Goal: Obtain resource: Download file/media

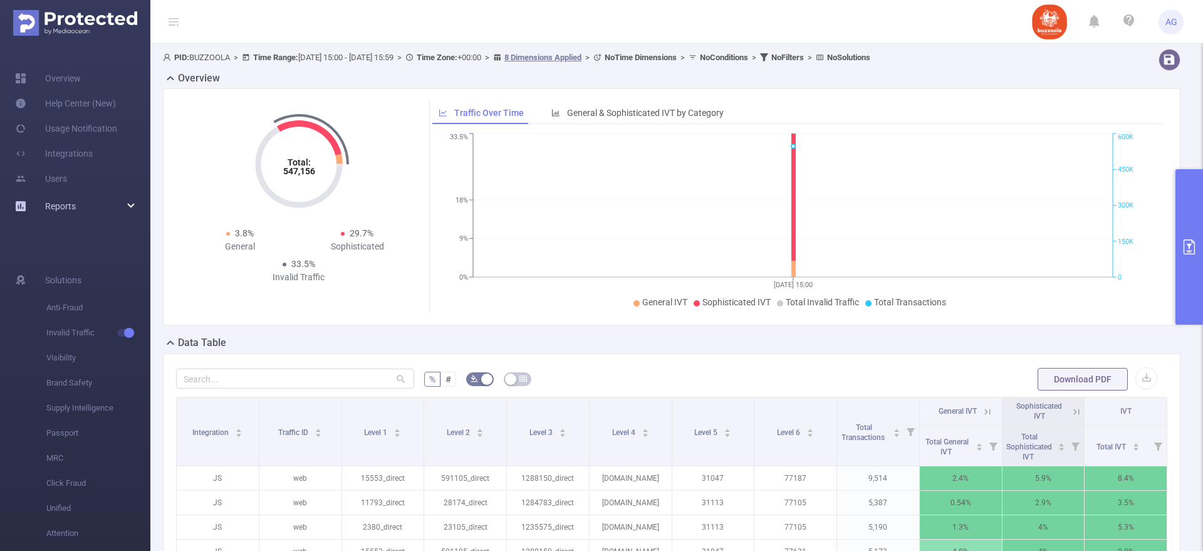
click at [81, 209] on div "Reports" at bounding box center [75, 206] width 150 height 25
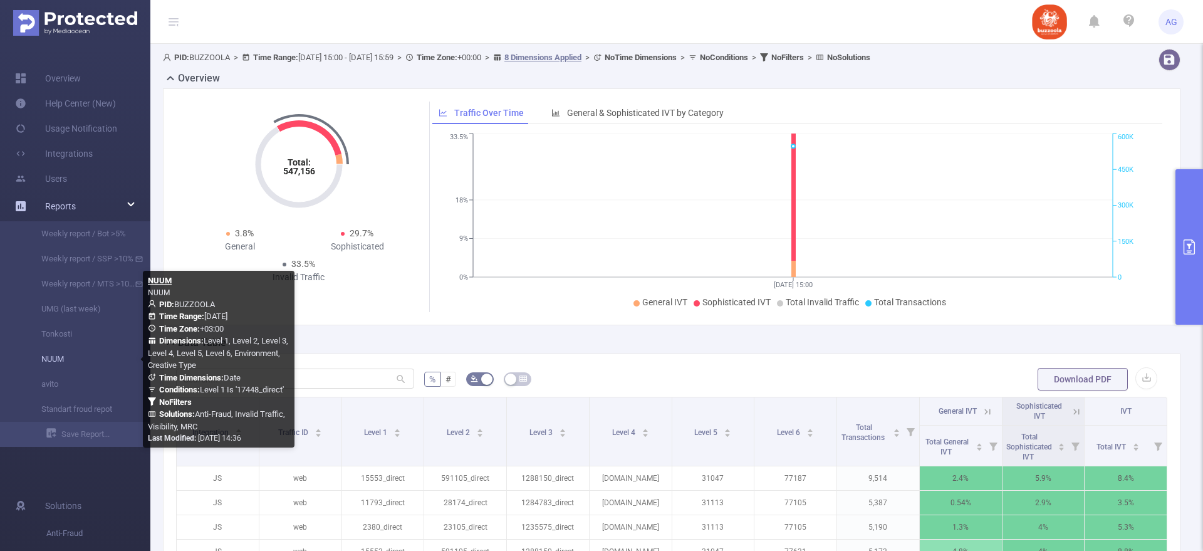
click at [63, 362] on link "NUUM" at bounding box center [80, 358] width 110 height 25
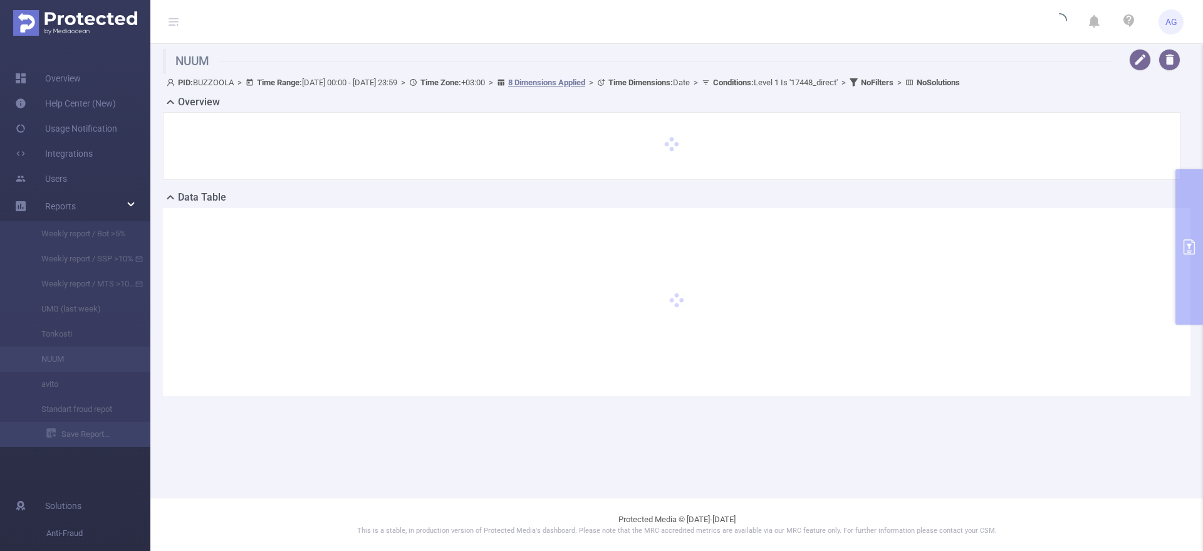
type input "[DATE] 00:00"
type input "[DATE] 23:59"
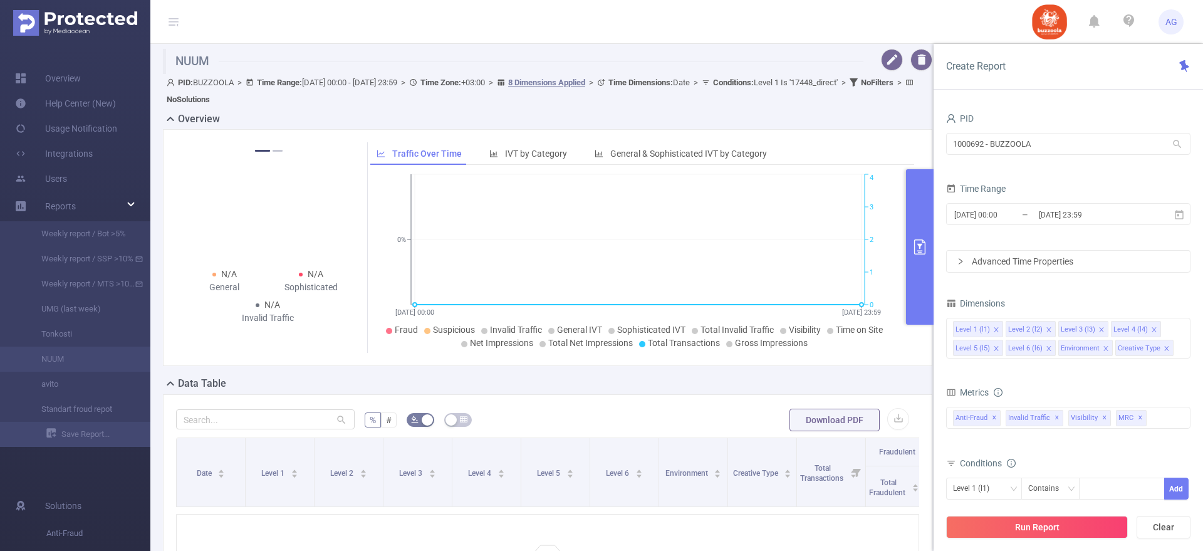
click at [1115, 281] on div "PID 1000692 - BUZZOOLA 1000692 - BUZZOOLA Time Range [DATE] 00:00 _ [DATE] 23:5…" at bounding box center [1068, 362] width 244 height 504
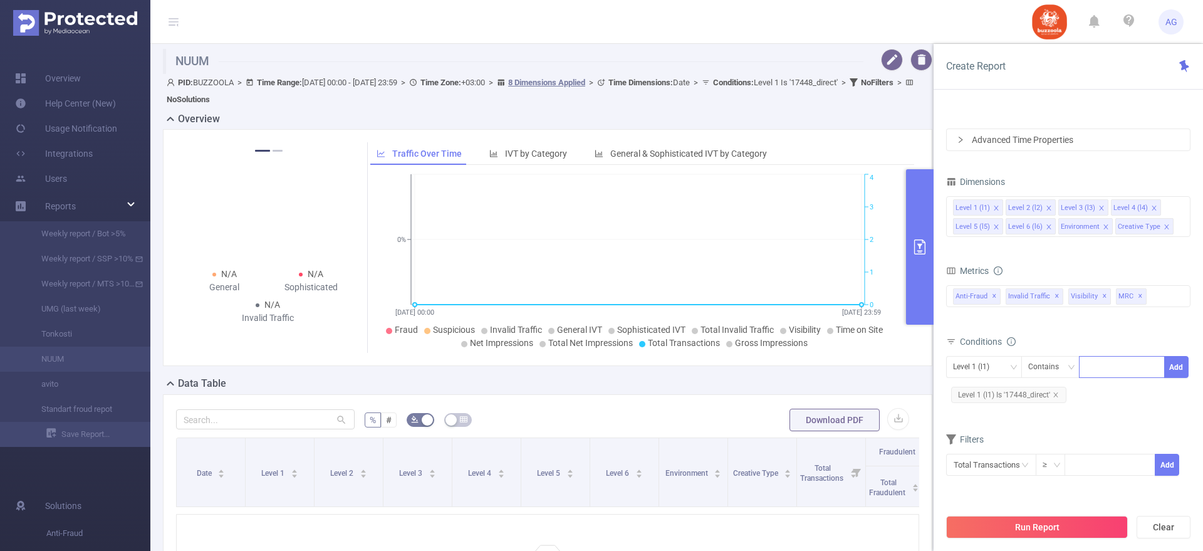
click at [1105, 373] on div at bounding box center [1122, 367] width 72 height 21
paste input "17483_direct"
type input "17483_direct"
click at [1120, 393] on li "17483_direct" at bounding box center [1122, 393] width 86 height 20
click at [1172, 364] on button "Add" at bounding box center [1176, 367] width 24 height 22
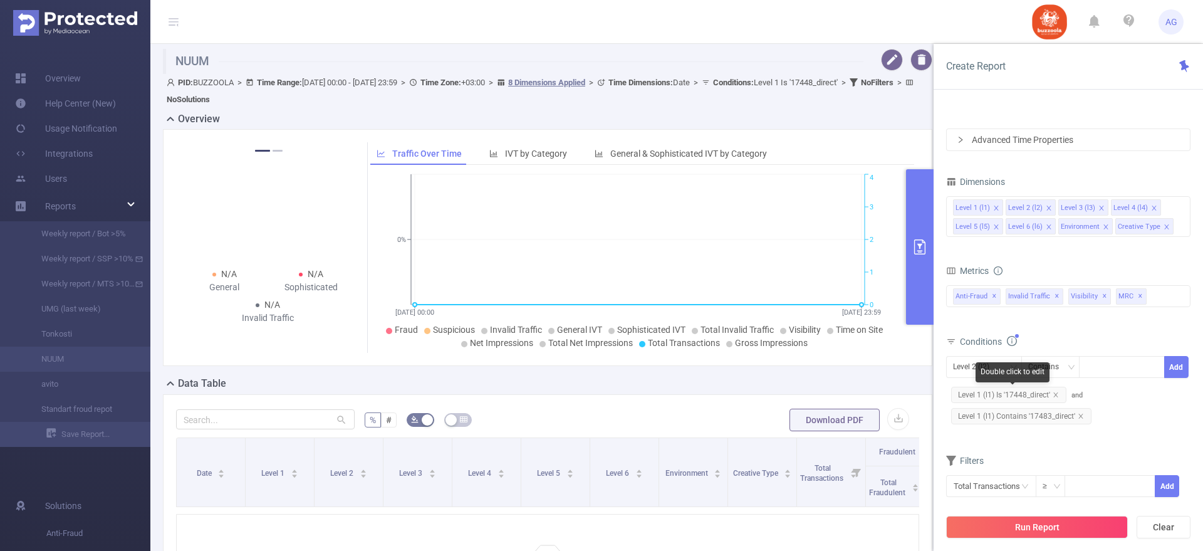
click at [1056, 390] on span "Level 1 (l1) Is '17448_direct'" at bounding box center [1008, 395] width 115 height 16
click at [1058, 392] on icon "icon: close" at bounding box center [1056, 395] width 6 height 6
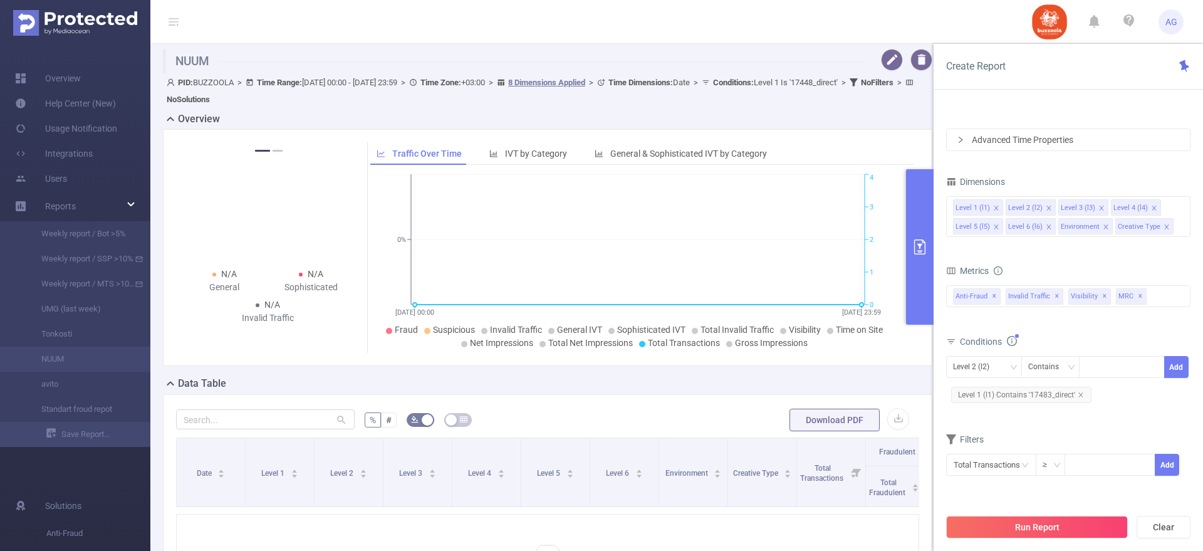
click at [1015, 400] on span "Level 1 (l1) Contains '17483_direct'" at bounding box center [1021, 395] width 140 height 16
click at [1010, 396] on span "Level 1 (l1) Contains '17483_direct'" at bounding box center [1021, 395] width 140 height 16
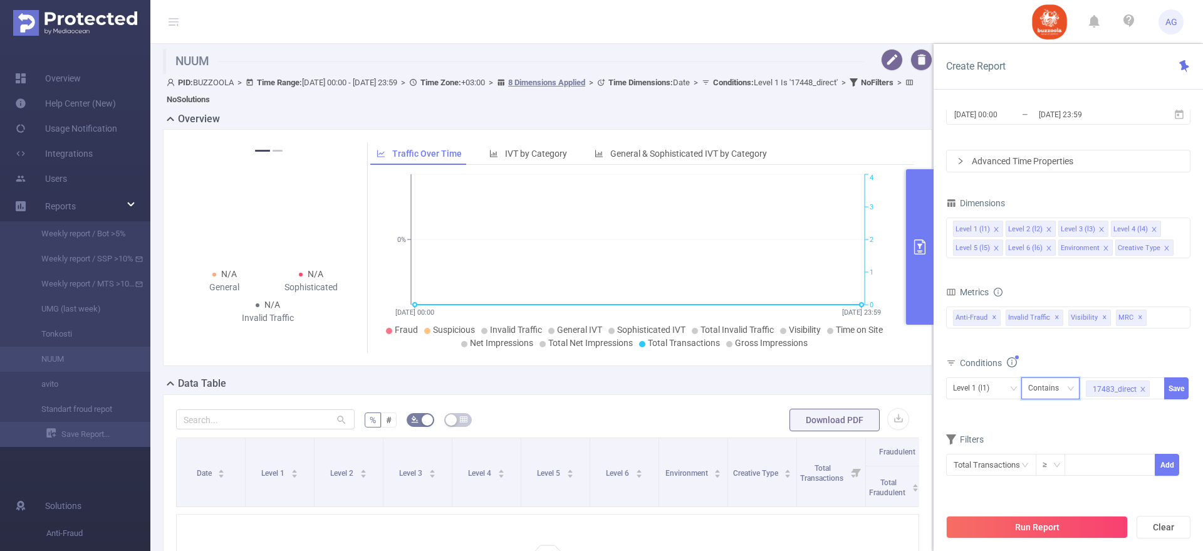
click at [1060, 387] on div "Contains" at bounding box center [1047, 388] width 39 height 21
click at [1037, 435] on li "Is" at bounding box center [1062, 434] width 83 height 20
click at [1173, 386] on button "Save" at bounding box center [1176, 388] width 24 height 22
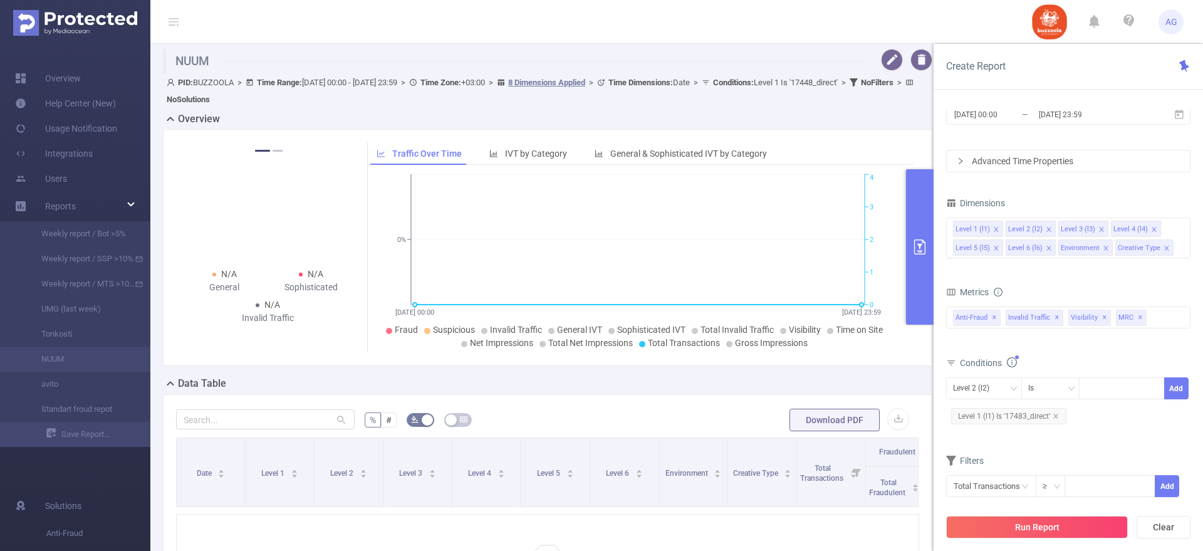
click at [1121, 362] on div "Conditions" at bounding box center [1068, 364] width 244 height 21
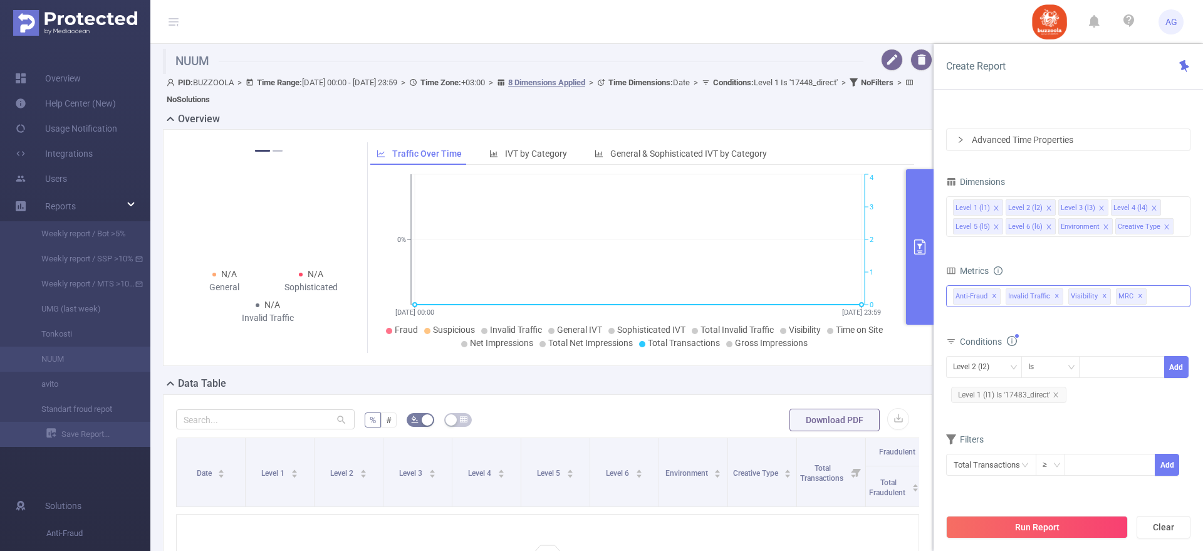
click at [971, 298] on span "Anti-Fraud ✕" at bounding box center [977, 296] width 48 height 16
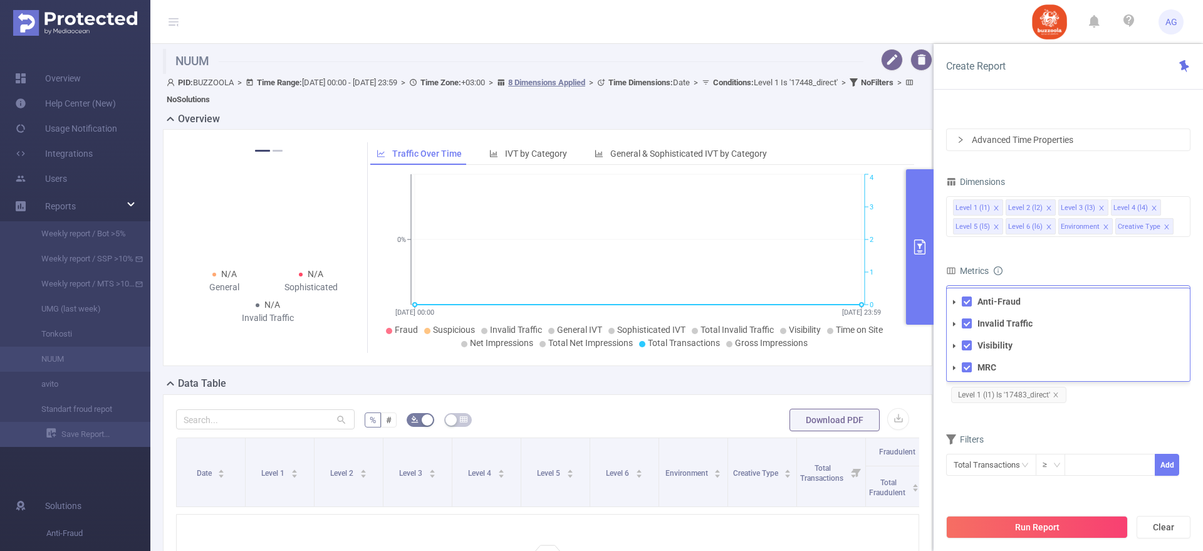
click at [955, 302] on icon "icon: caret-down" at bounding box center [954, 302] width 6 height 6
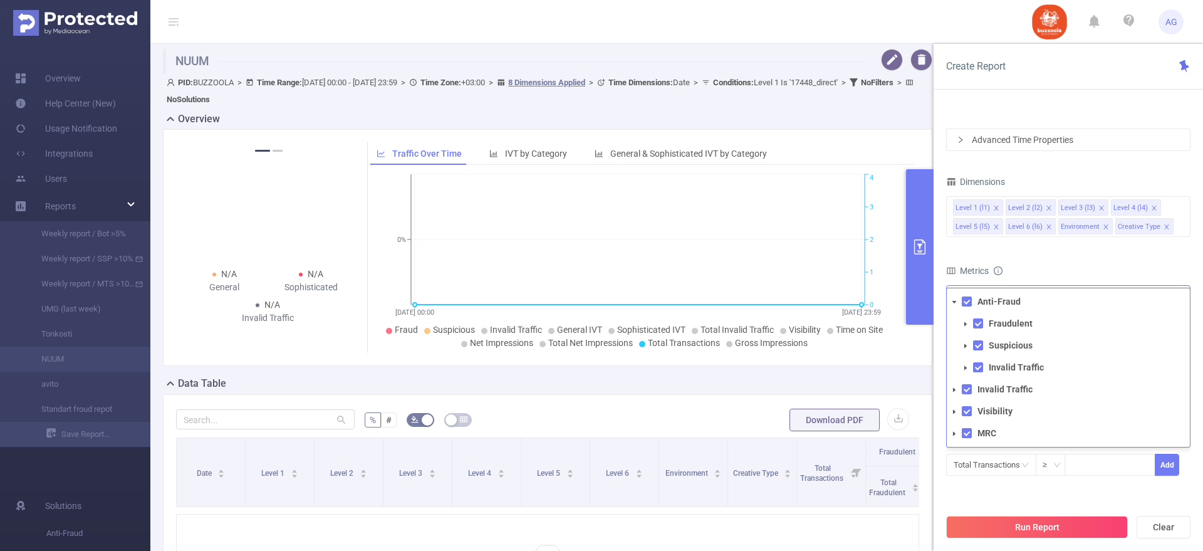
click at [969, 325] on span at bounding box center [965, 323] width 15 height 15
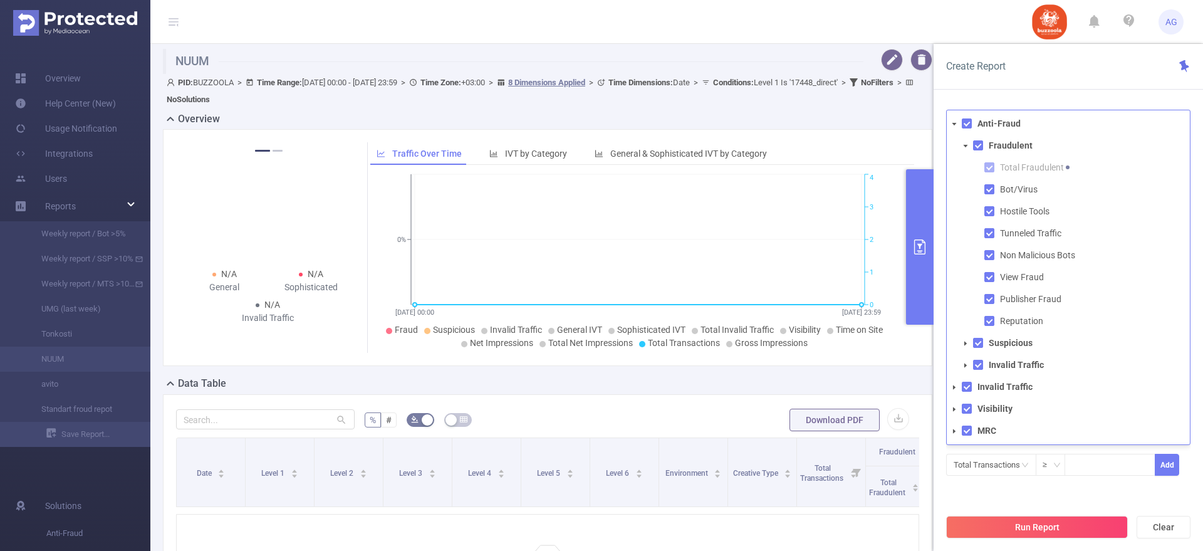
click at [970, 152] on span at bounding box center [965, 145] width 15 height 15
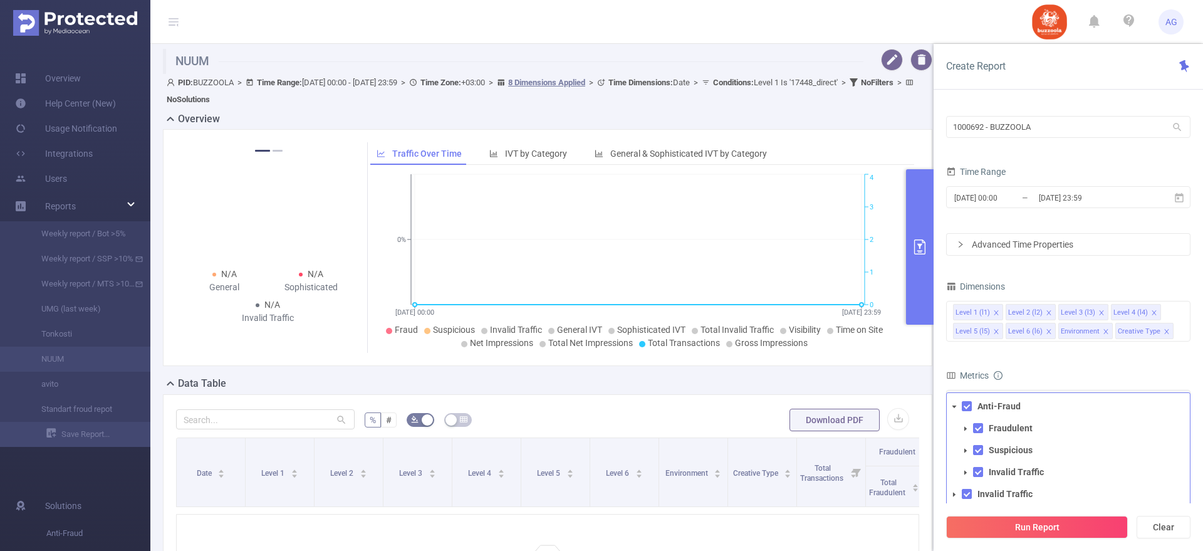
click at [984, 237] on div "Advanced Time Properties" at bounding box center [1068, 244] width 243 height 21
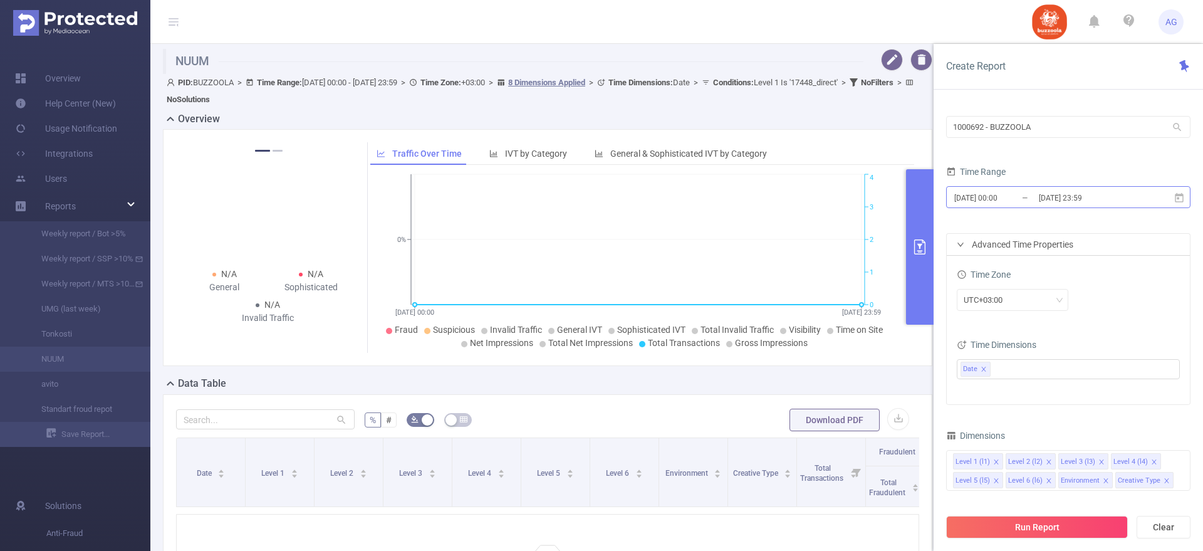
click at [1001, 192] on input "[DATE] 00:00" at bounding box center [1004, 197] width 102 height 17
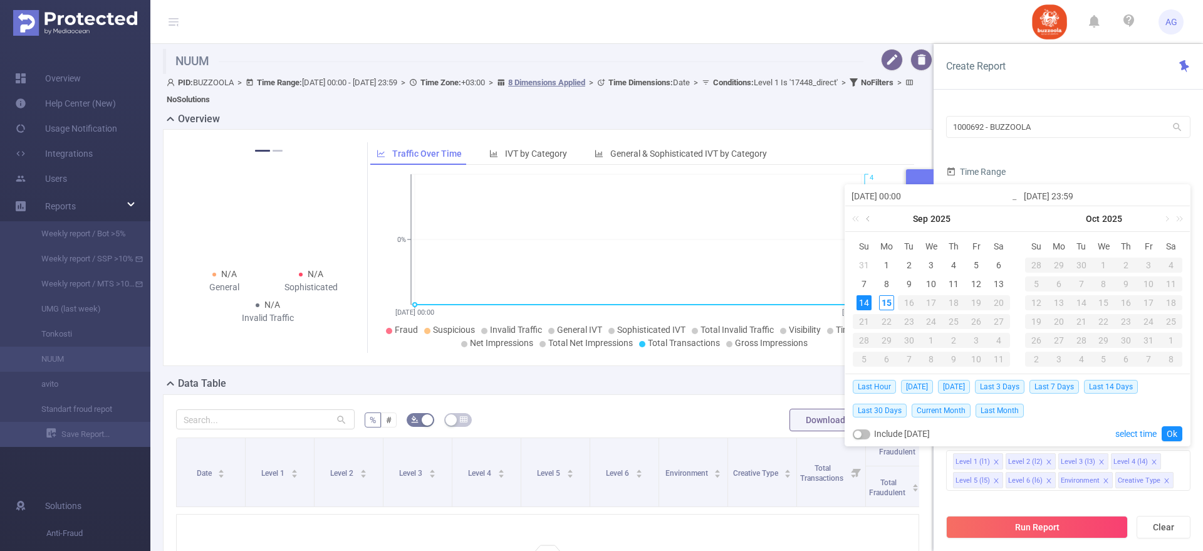
click at [873, 223] on link at bounding box center [868, 218] width 11 height 25
click at [975, 263] on div "1" at bounding box center [976, 265] width 15 height 15
click at [865, 286] on div "3" at bounding box center [863, 283] width 15 height 15
type input "[DATE] 00:00"
type input "[DATE] 23:59"
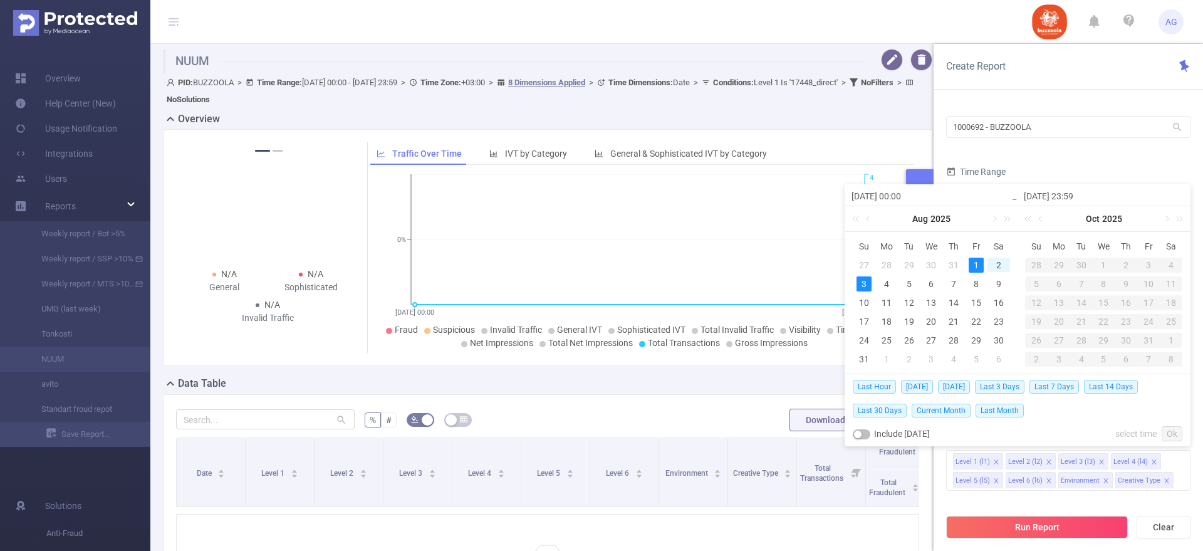
type input "[DATE] 00:00"
type input "[DATE] 23:59"
click at [1137, 162] on form "PID 1000692 - BUZZOOLA 1000692 - BUZZOOLA Time Range [DATE] 00:00 _ [DATE] 23:5…" at bounding box center [1068, 249] width 244 height 312
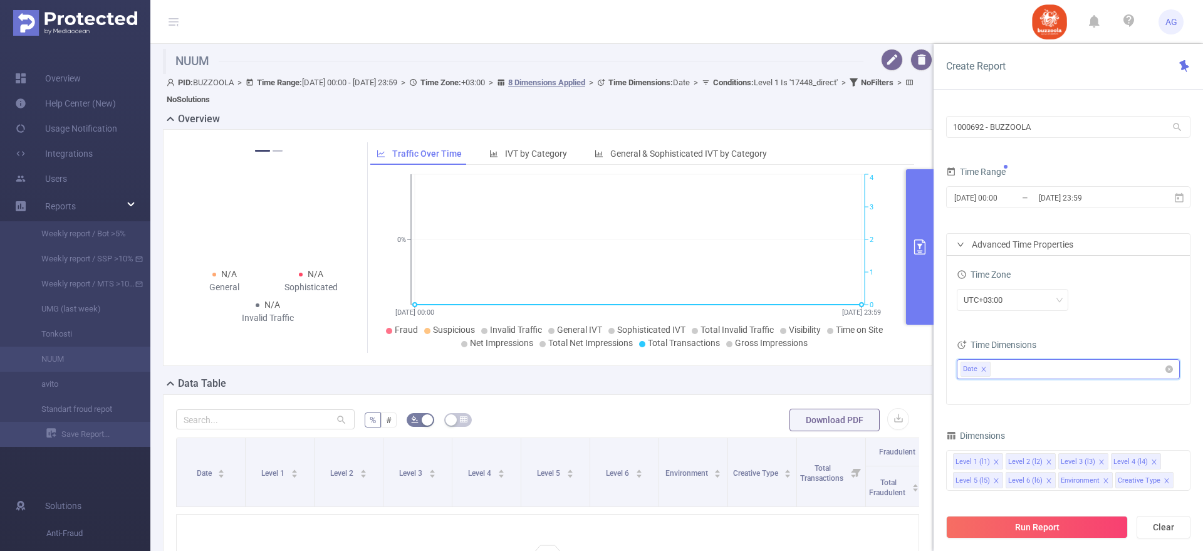
click at [1012, 368] on ul "Date" at bounding box center [1064, 369] width 206 height 19
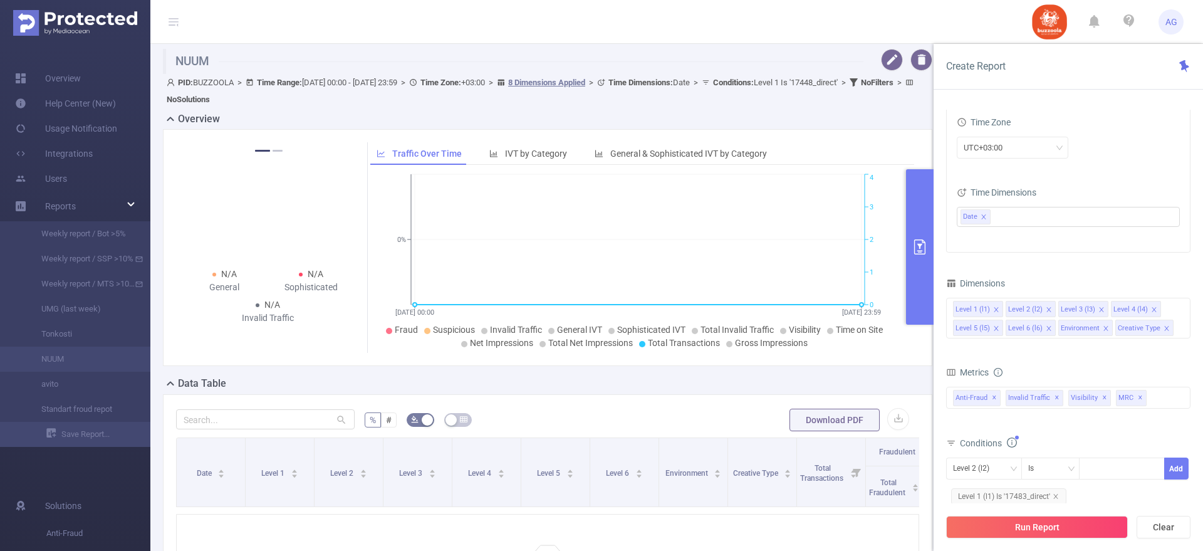
click at [1010, 264] on div "PID 1000692 - BUZZOOLA 1000692 - BUZZOOLA Time Range [DATE] 00:00 _ [DATE] 23:5…" at bounding box center [1068, 266] width 244 height 653
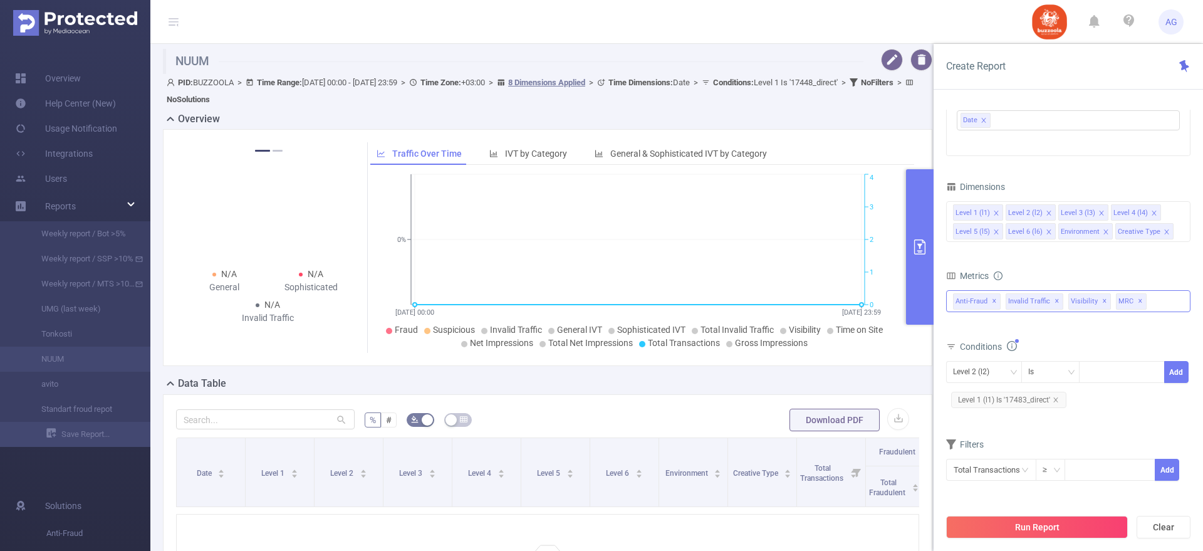
click at [971, 299] on span "Anti-Fraud ✕" at bounding box center [977, 301] width 48 height 16
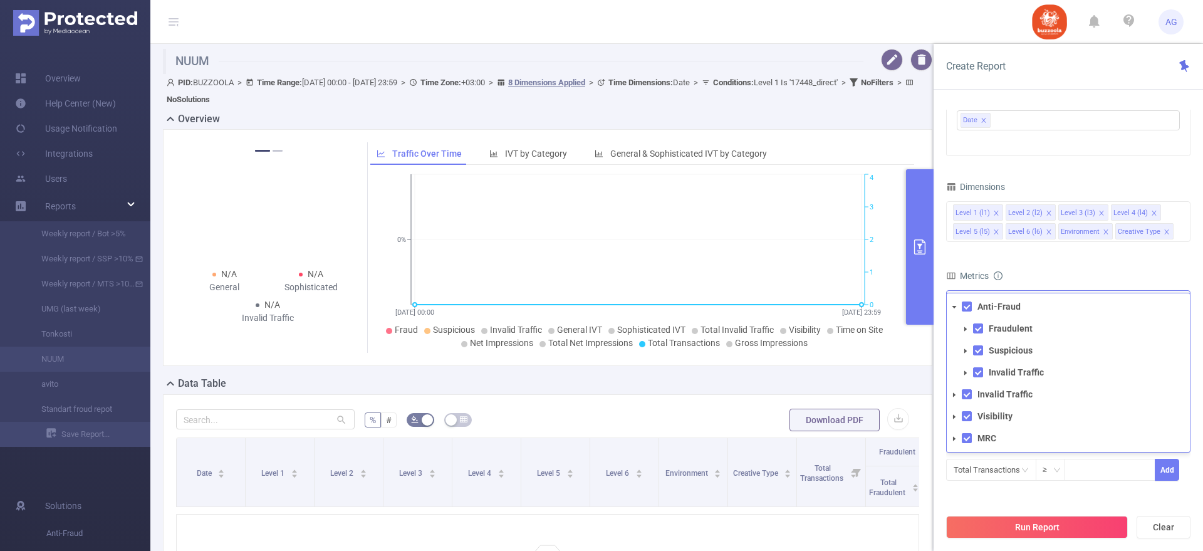
click at [961, 399] on span at bounding box center [954, 394] width 15 height 15
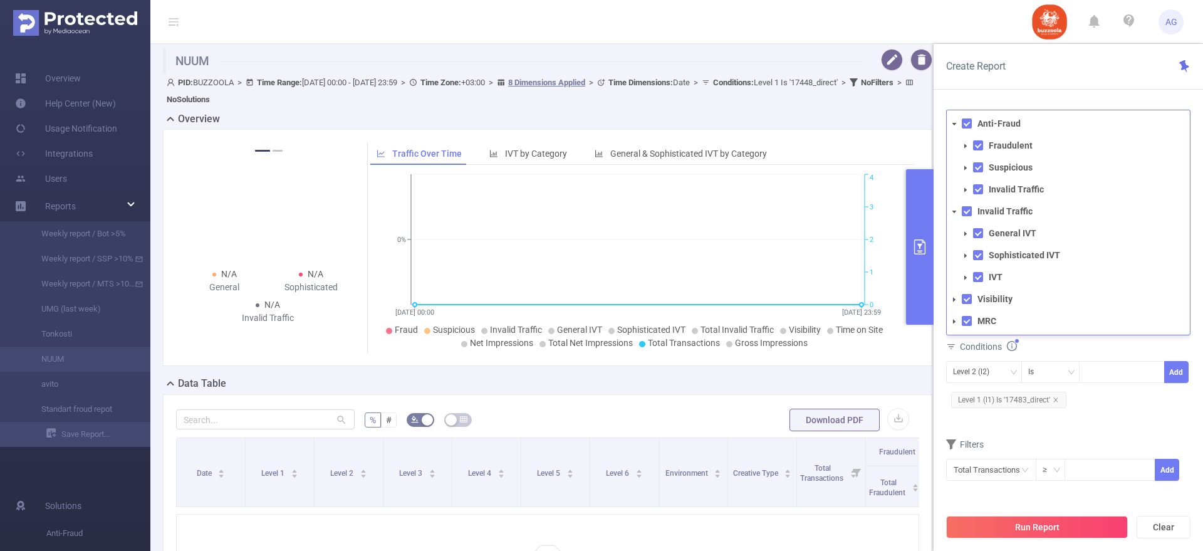
click at [966, 232] on icon "icon: caret-down" at bounding box center [965, 234] width 6 height 6
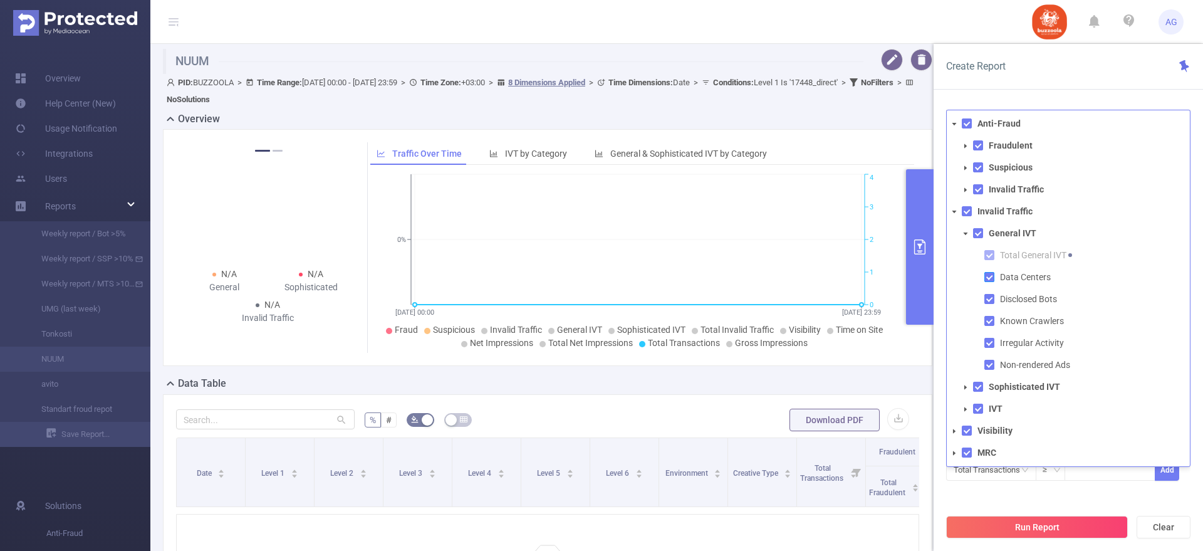
click at [989, 274] on span at bounding box center [989, 277] width 10 height 10
click at [989, 289] on ul "Total General IVT Data Centers Disclosed Bots Known Crawlers Irregular Activity…" at bounding box center [1074, 310] width 232 height 127
click at [989, 296] on span at bounding box center [989, 299] width 10 height 10
click at [989, 316] on span at bounding box center [989, 321] width 10 height 10
click at [989, 343] on span at bounding box center [989, 343] width 10 height 10
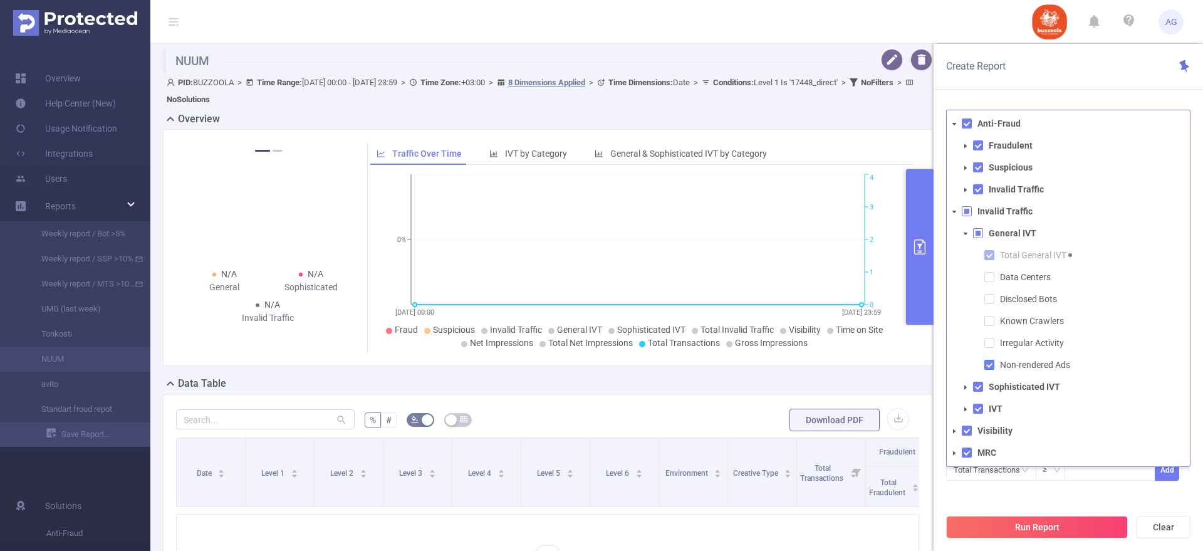
click at [986, 364] on span at bounding box center [989, 365] width 10 height 10
click at [969, 236] on span at bounding box center [965, 233] width 15 height 15
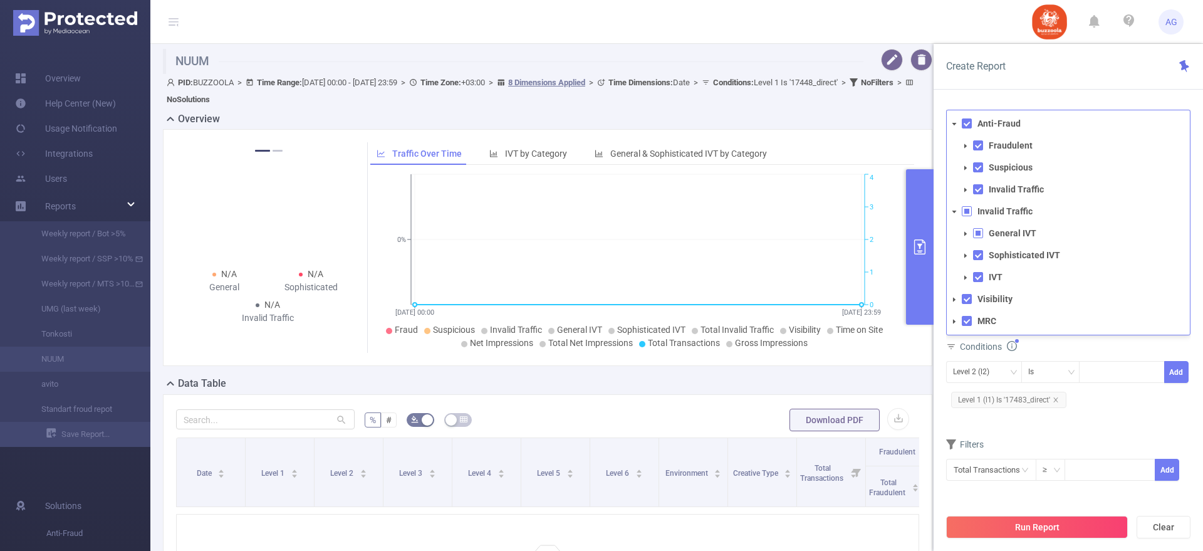
click at [968, 255] on icon "icon: caret-down" at bounding box center [965, 256] width 6 height 6
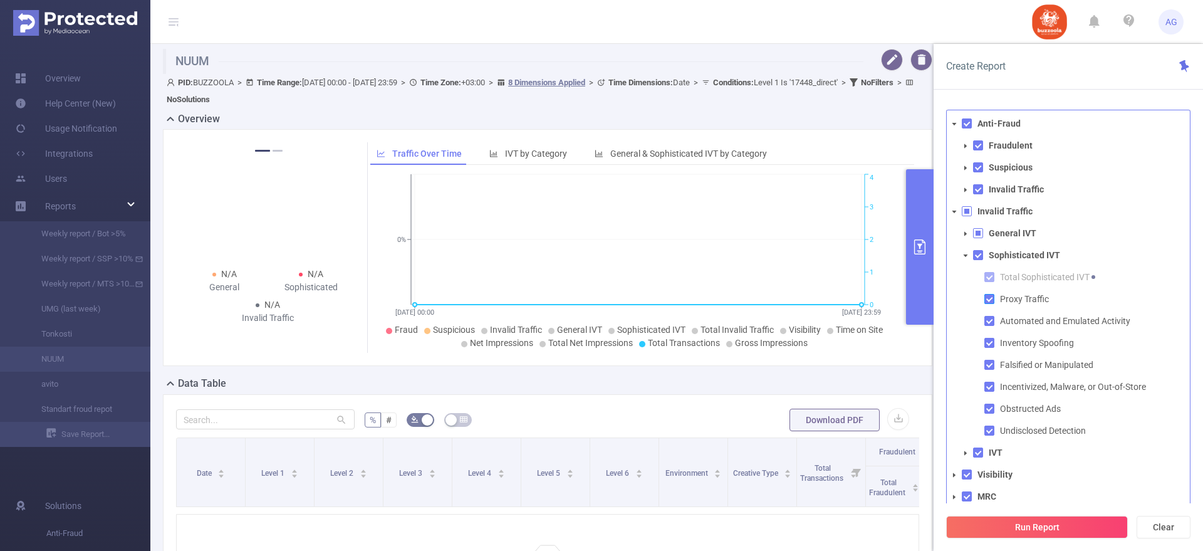
click at [989, 301] on span at bounding box center [989, 299] width 10 height 10
click at [991, 321] on span at bounding box center [989, 321] width 10 height 10
click at [991, 342] on span at bounding box center [989, 343] width 10 height 10
click at [992, 363] on span at bounding box center [989, 365] width 10 height 10
click at [991, 385] on span at bounding box center [989, 387] width 10 height 10
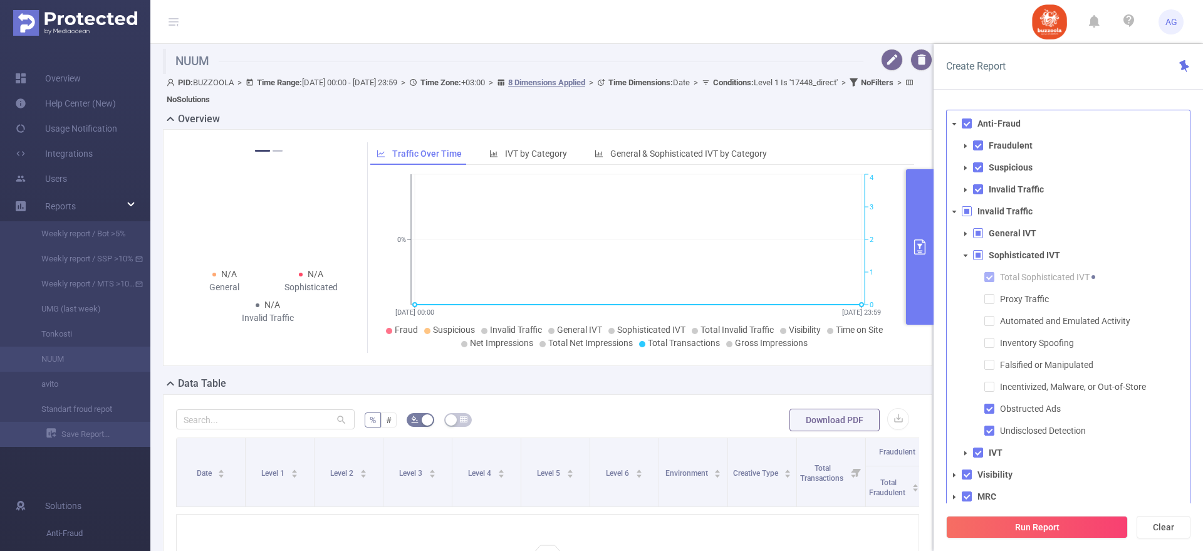
click at [990, 417] on ul "Total Sophisticated IVT Proxy Traffic Automated and Emulated Activity Inventory…" at bounding box center [1074, 354] width 232 height 170
click at [990, 405] on span at bounding box center [989, 408] width 10 height 10
click at [989, 437] on li "Undisclosed Detection" at bounding box center [1079, 430] width 221 height 17
click at [989, 432] on span at bounding box center [989, 430] width 10 height 10
click at [967, 258] on icon "icon: caret-down" at bounding box center [965, 256] width 6 height 6
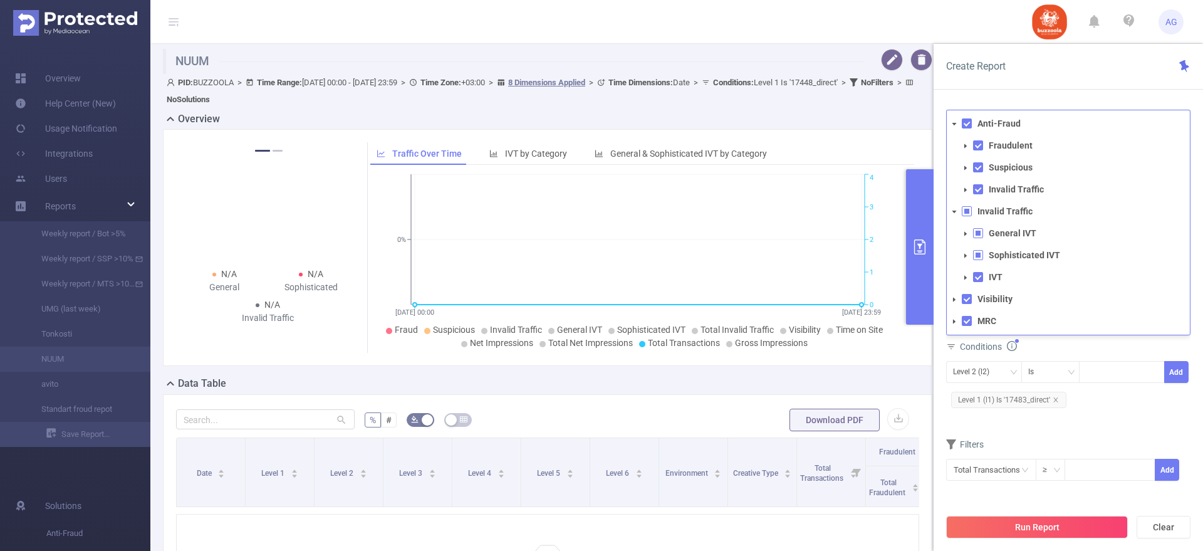
click at [967, 280] on span at bounding box center [965, 277] width 15 height 15
click at [977, 280] on span at bounding box center [978, 277] width 10 height 10
click at [979, 275] on span at bounding box center [978, 277] width 10 height 10
click at [1066, 299] on span "Total IVT" at bounding box center [1093, 299] width 192 height 17
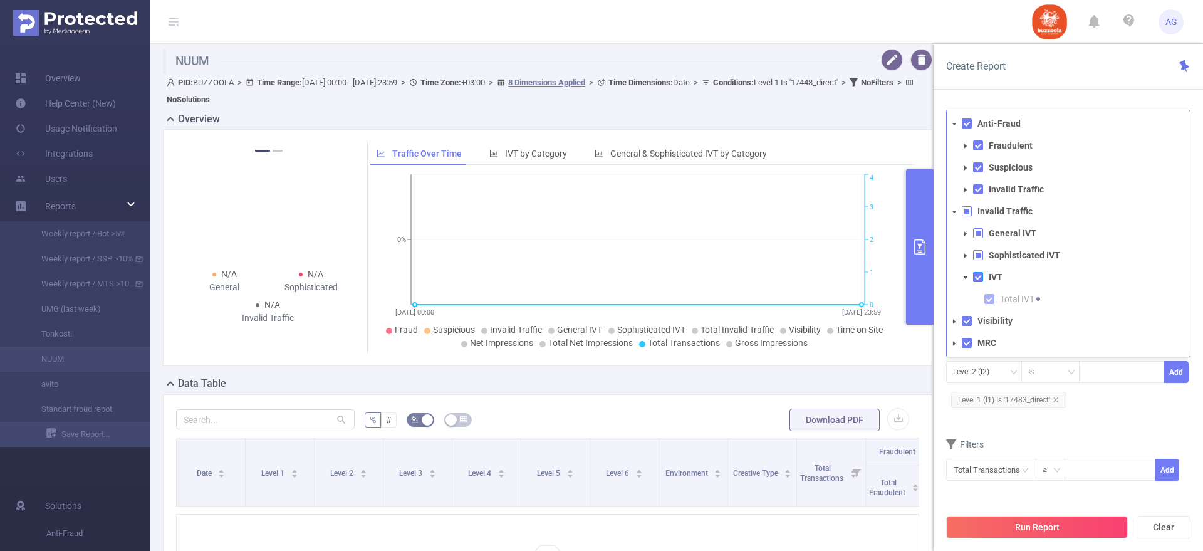
click at [980, 275] on span at bounding box center [978, 277] width 10 height 10
click at [964, 276] on icon "icon: caret-down" at bounding box center [966, 277] width 4 height 3
click at [977, 276] on span at bounding box center [978, 277] width 10 height 10
click at [967, 277] on icon "icon: caret-down" at bounding box center [965, 277] width 6 height 6
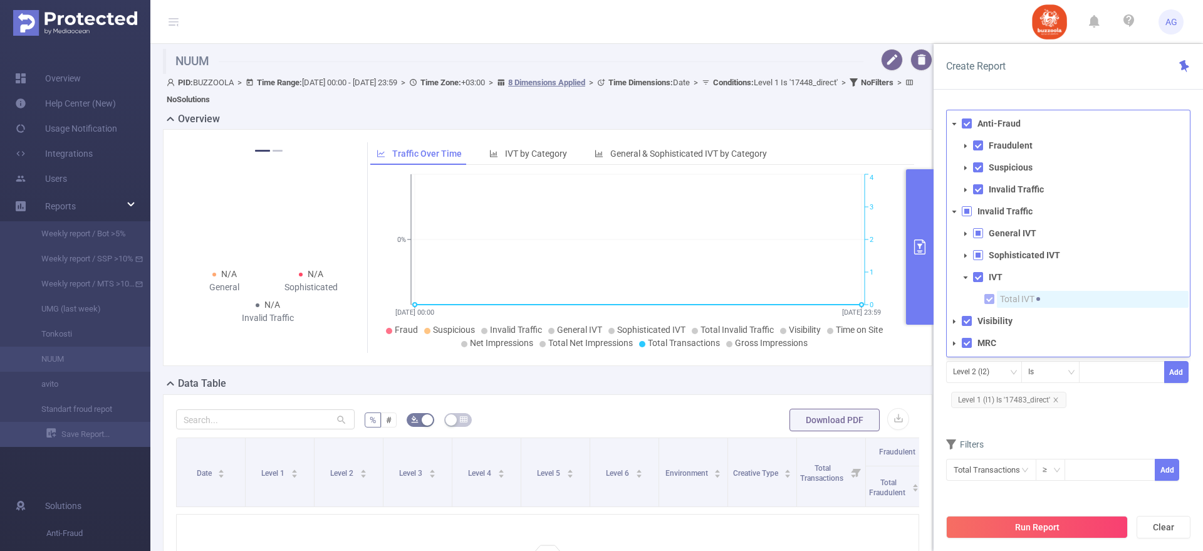
click at [999, 305] on span "Total IVT" at bounding box center [1093, 299] width 192 height 17
click at [981, 283] on li "IVT Total IVT" at bounding box center [1074, 288] width 232 height 39
click at [967, 278] on icon "icon: caret-down" at bounding box center [965, 277] width 6 height 6
click at [954, 299] on icon "icon: caret-down" at bounding box center [954, 299] width 3 height 4
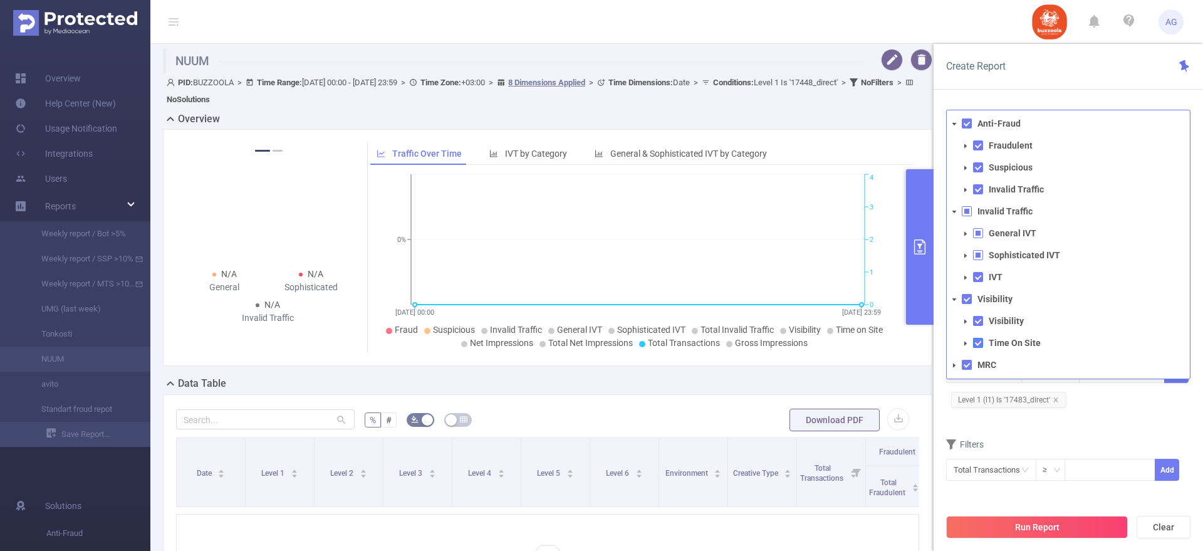
click at [979, 341] on span at bounding box center [978, 343] width 10 height 10
click at [967, 321] on icon "icon: caret-down" at bounding box center [965, 321] width 6 height 6
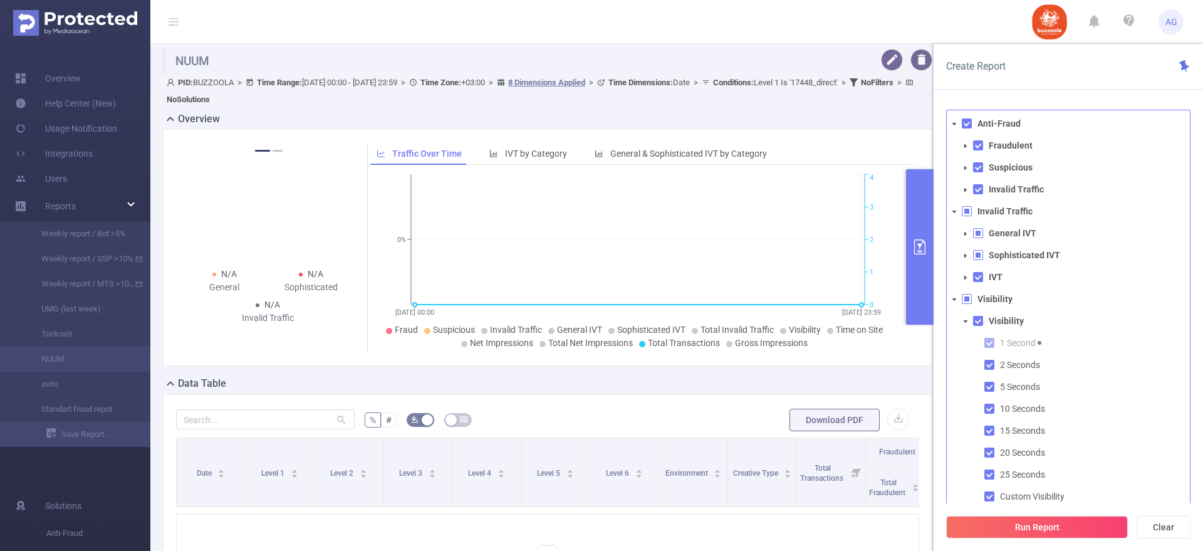
click at [976, 315] on li "Visibility 1 Second 2 Seconds 5 Seconds 10 Seconds 15 Seconds 20 Seconds 25 Sec…" at bounding box center [1074, 409] width 232 height 192
click at [977, 321] on span at bounding box center [978, 321] width 10 height 10
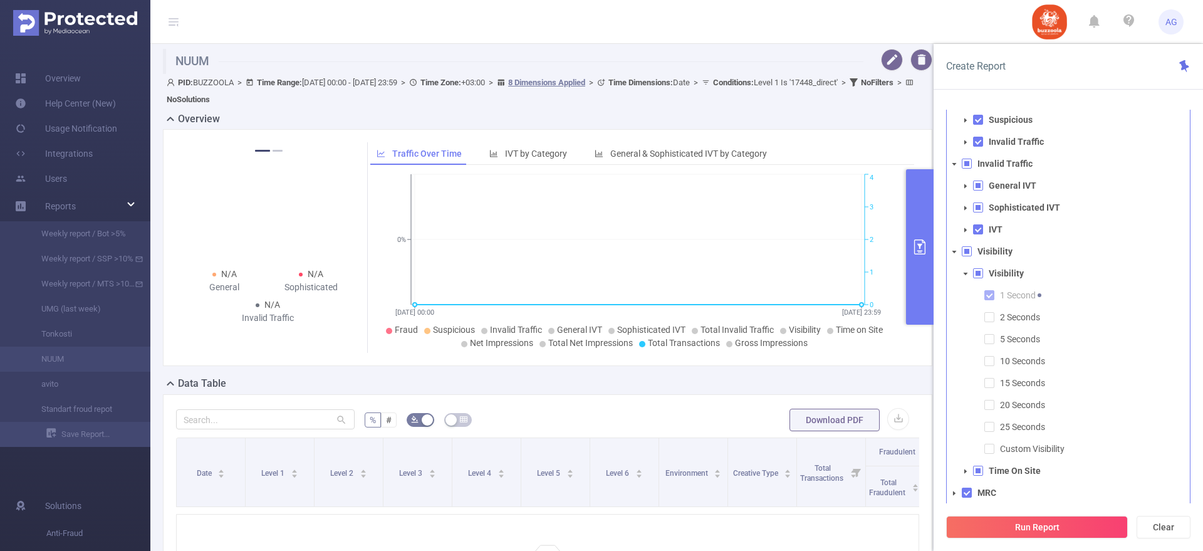
click at [970, 279] on span at bounding box center [965, 273] width 15 height 15
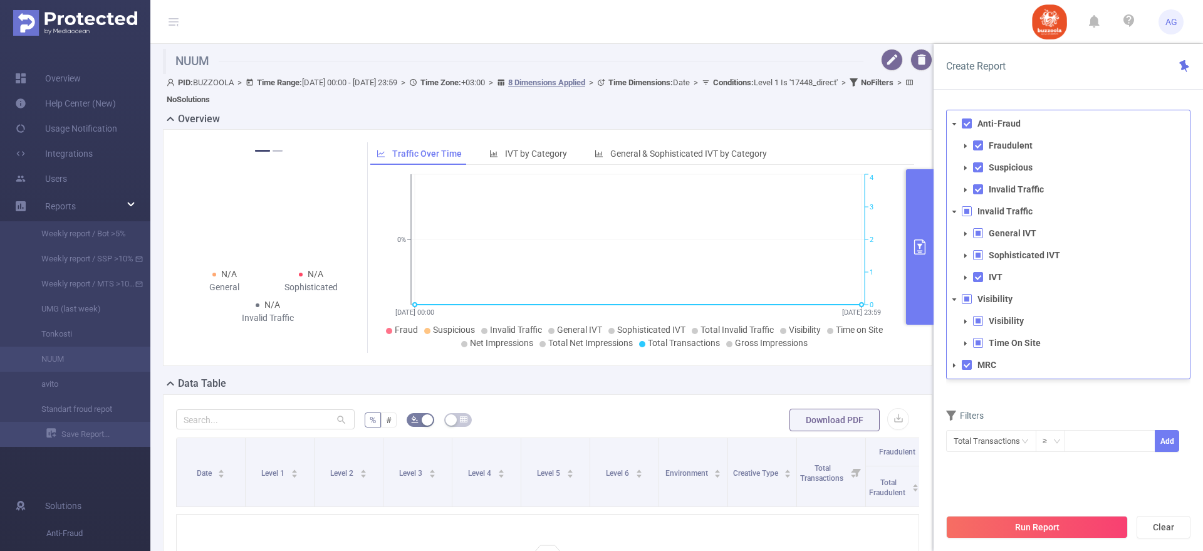
click at [955, 365] on icon "icon: caret-down" at bounding box center [954, 365] width 6 height 6
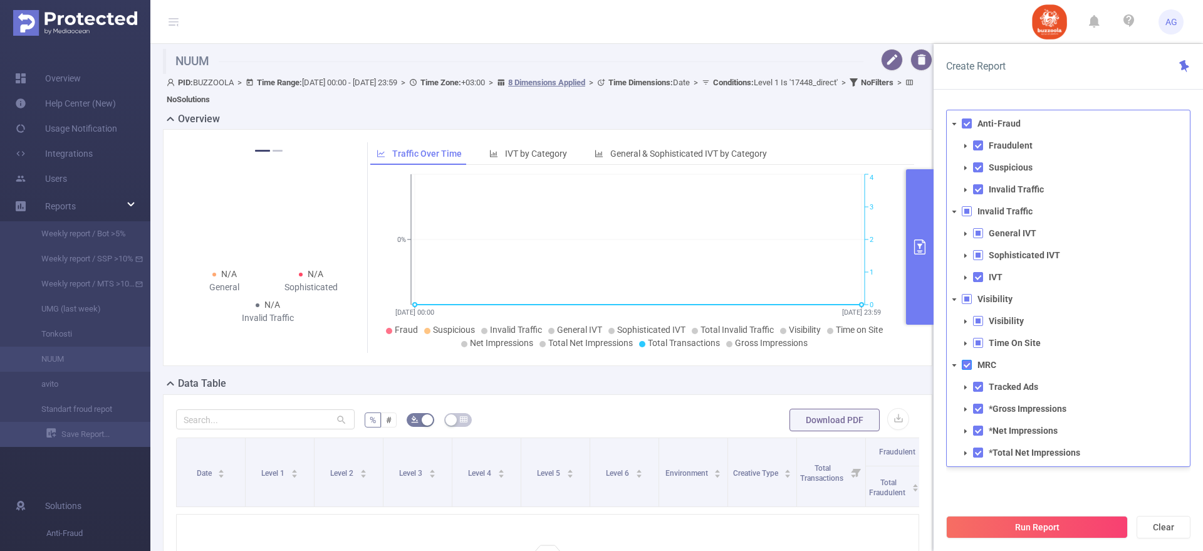
click at [964, 366] on span at bounding box center [967, 365] width 10 height 10
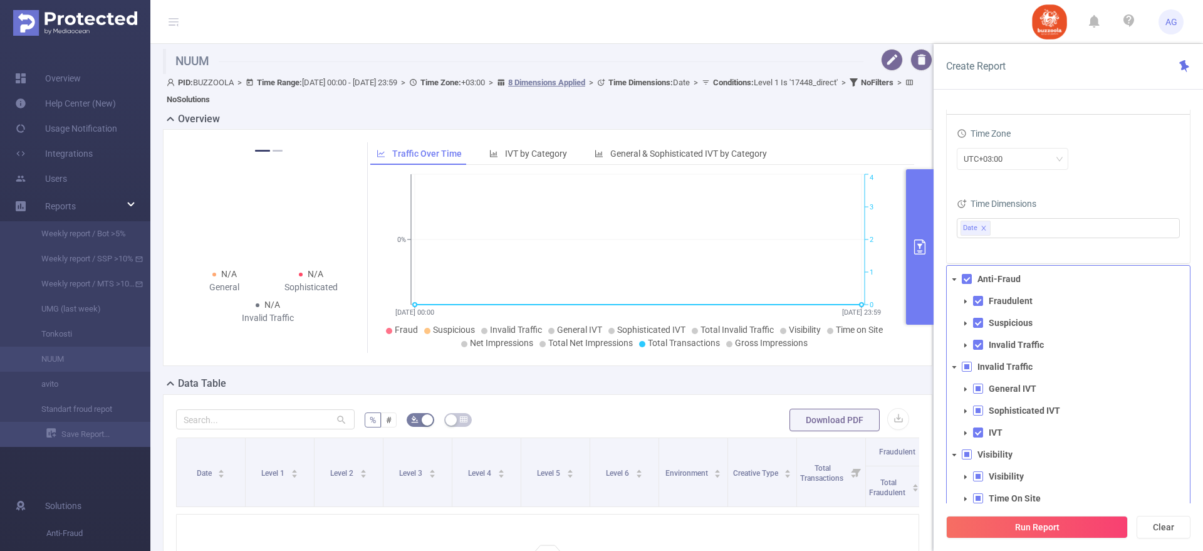
click at [964, 301] on icon "icon: caret-down" at bounding box center [965, 301] width 3 height 4
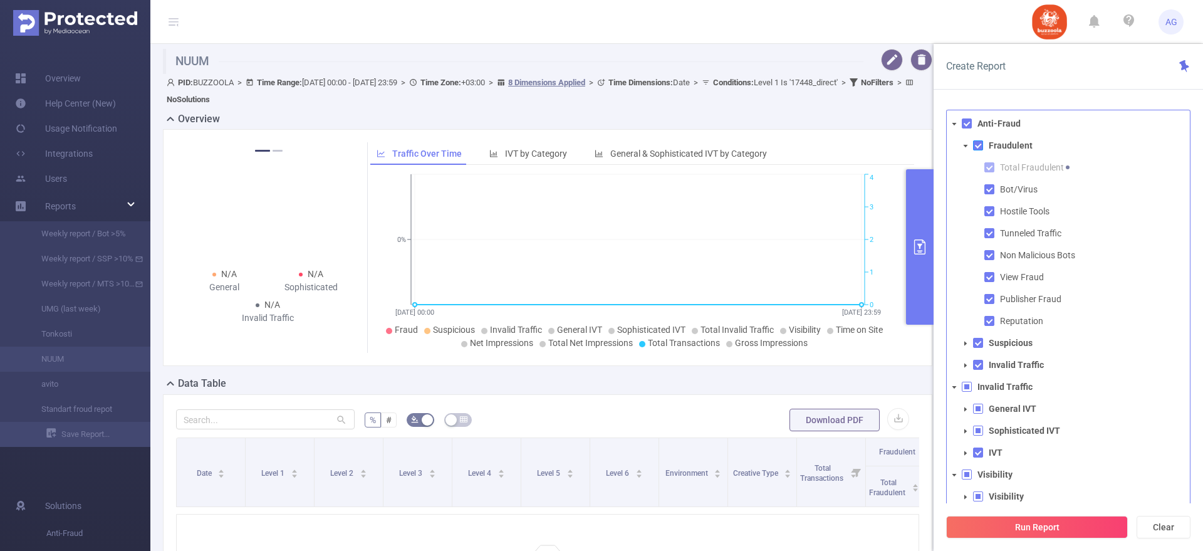
click at [975, 143] on span at bounding box center [978, 145] width 10 height 10
click at [969, 340] on span at bounding box center [965, 343] width 15 height 15
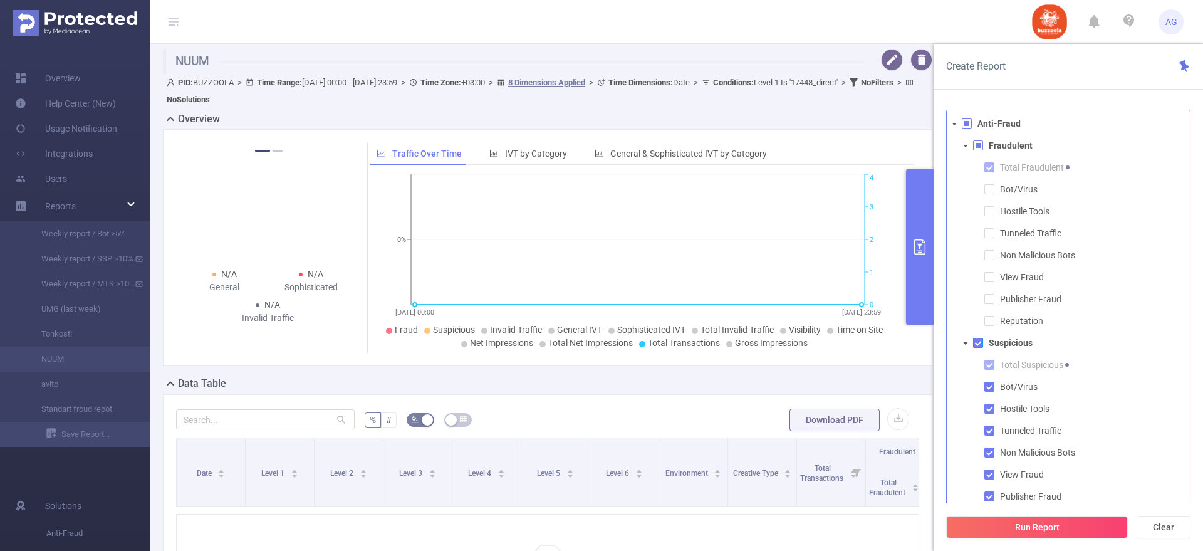
click at [974, 340] on span at bounding box center [978, 343] width 10 height 10
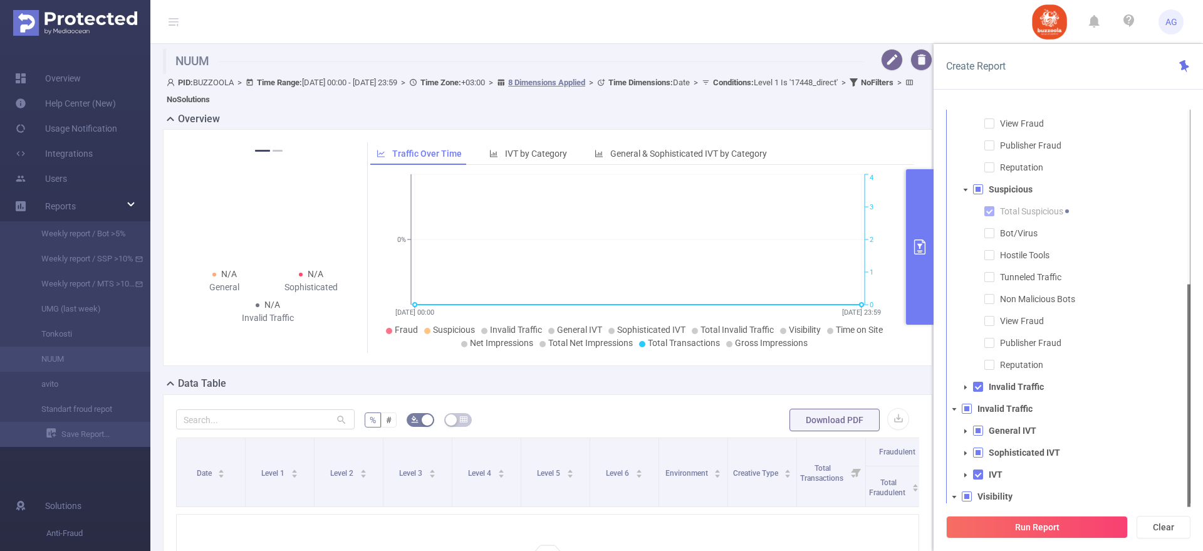
scroll to position [3, 0]
click at [967, 383] on icon "icon: caret-down" at bounding box center [965, 385] width 6 height 6
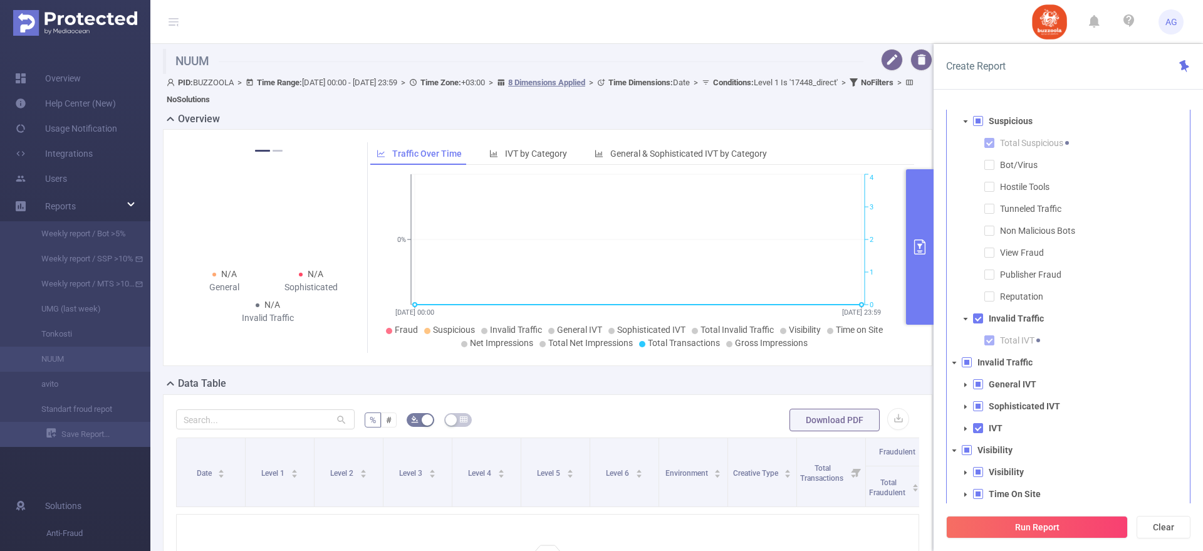
scroll to position [0, 0]
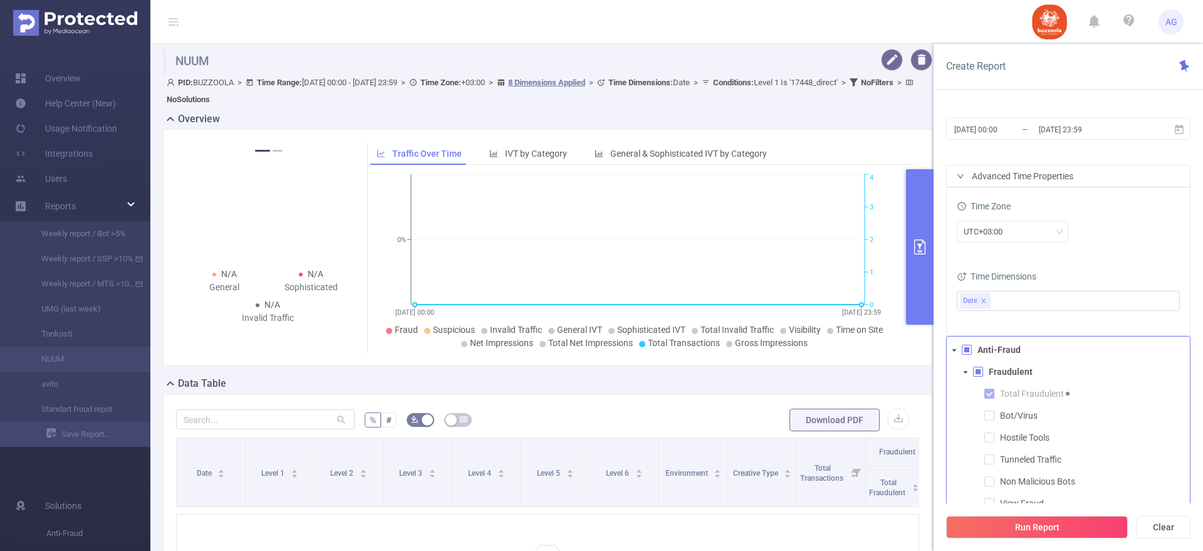
click at [955, 350] on icon "icon: caret-down" at bounding box center [954, 350] width 4 height 3
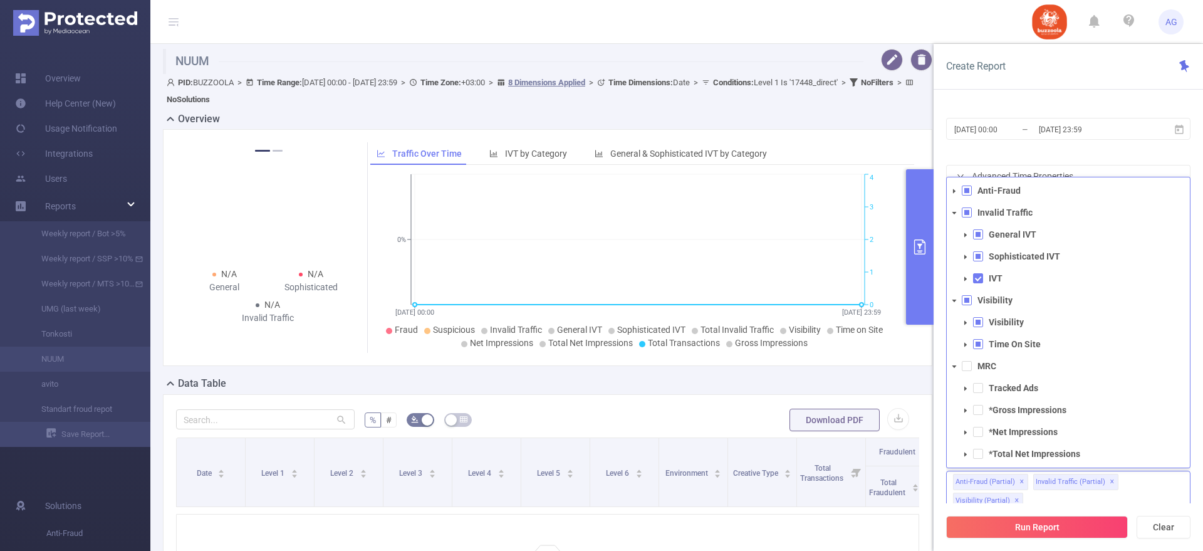
click at [955, 300] on icon "icon: caret-down" at bounding box center [954, 301] width 6 height 6
click at [951, 254] on icon "icon: caret-down" at bounding box center [954, 257] width 6 height 6
click at [955, 364] on icon "icon: caret-down" at bounding box center [954, 366] width 6 height 6
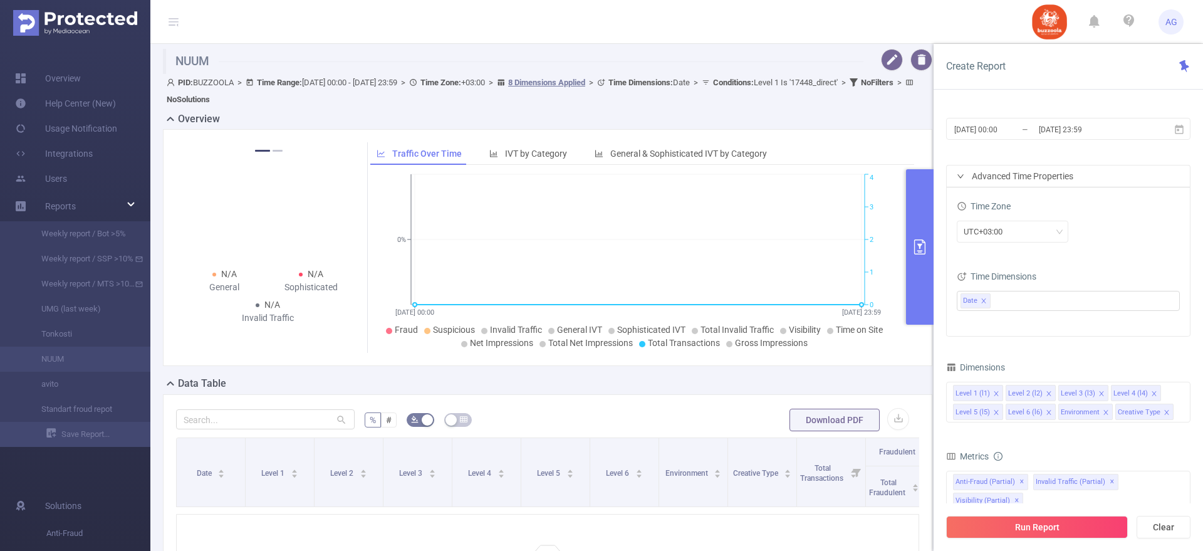
click at [1049, 363] on div "Dimensions" at bounding box center [1068, 368] width 244 height 21
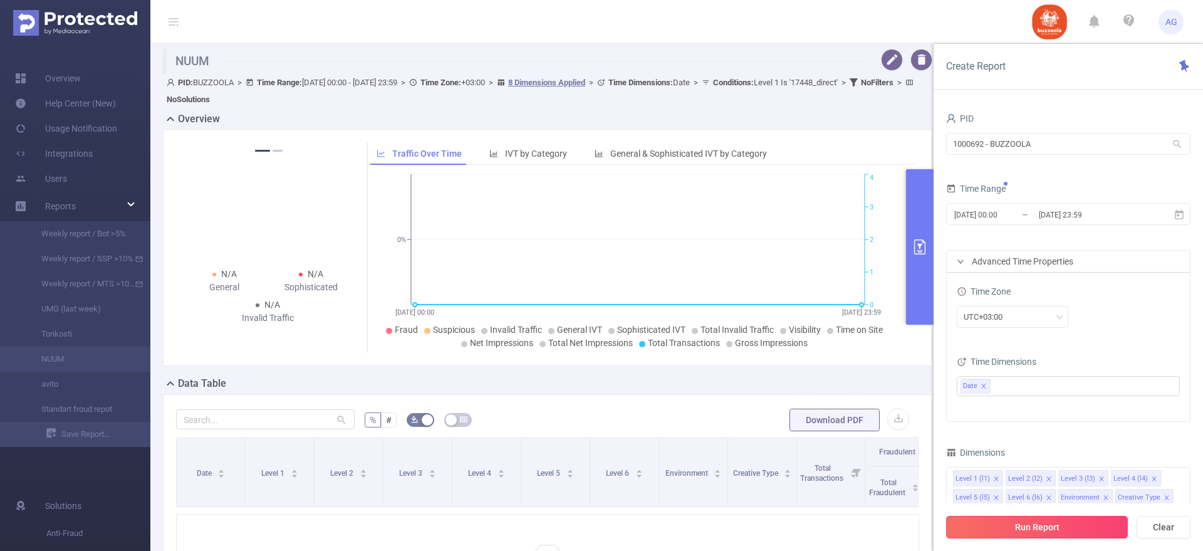
click at [1013, 526] on button "Run Report" at bounding box center [1037, 527] width 182 height 23
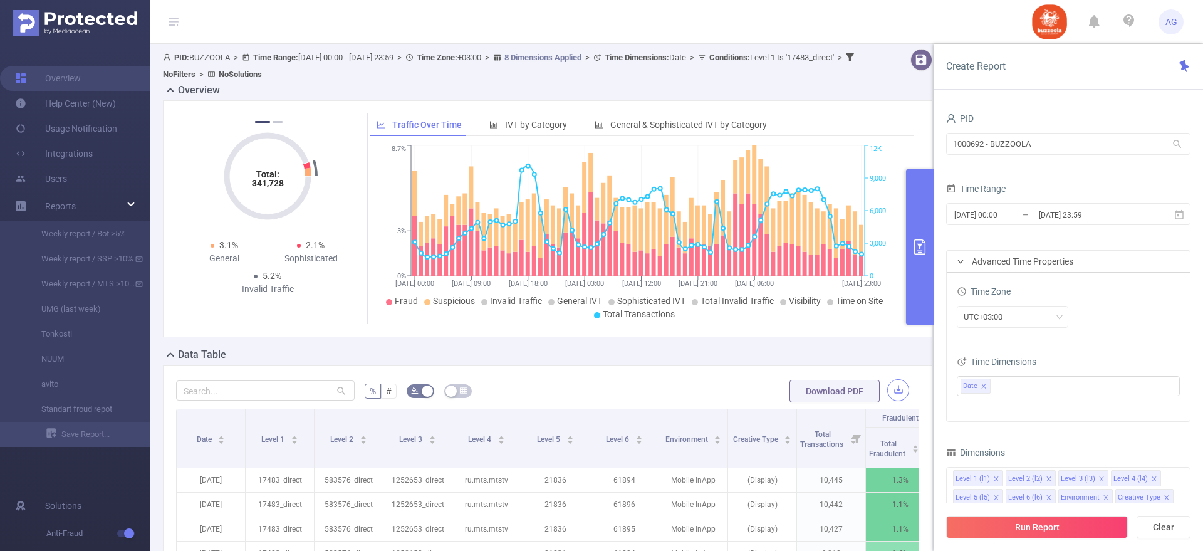
click at [889, 388] on button "button" at bounding box center [898, 390] width 22 height 22
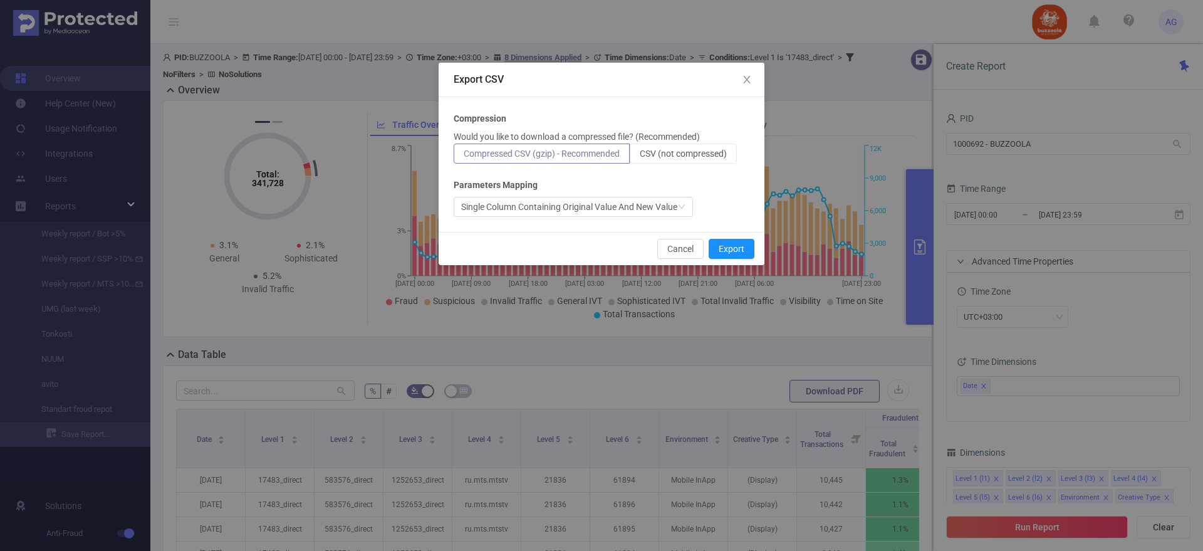
click at [605, 151] on span "Compressed CSV (gzip) - Recommended" at bounding box center [542, 153] width 156 height 10
click at [464, 157] on input "Compressed CSV (gzip) - Recommended" at bounding box center [464, 157] width 0 height 0
click at [727, 247] on button "Export" at bounding box center [732, 249] width 46 height 20
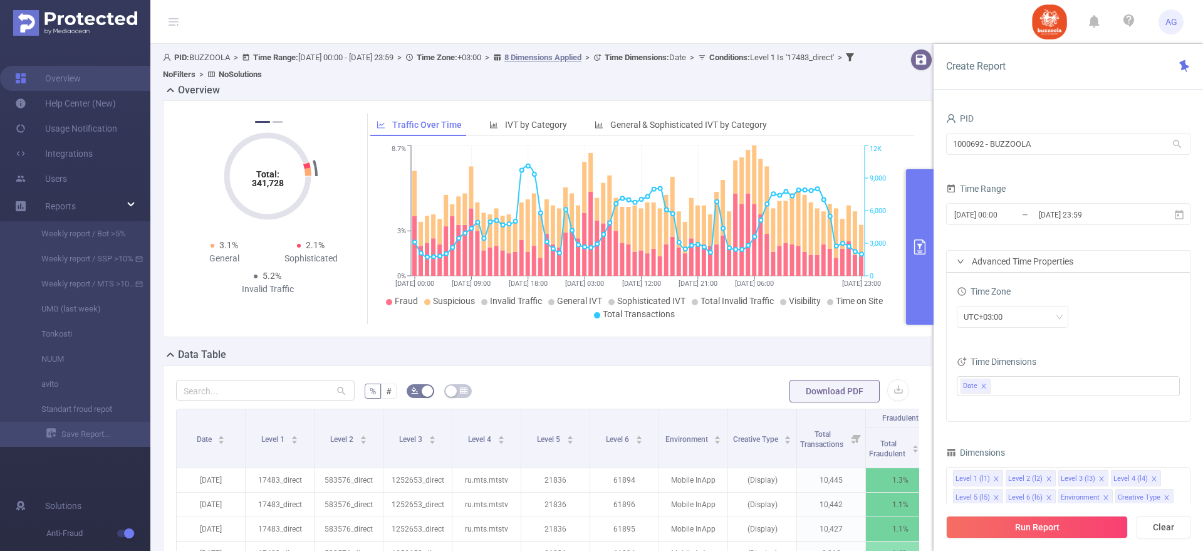
click at [801, 82] on div "PID: BUZZOOLA > Time Range: [DATE] 00:00 - [DATE] 23:59 > Time Zone: +03:00 > 8…" at bounding box center [515, 66] width 704 height 34
click at [888, 393] on button "button" at bounding box center [898, 390] width 22 height 22
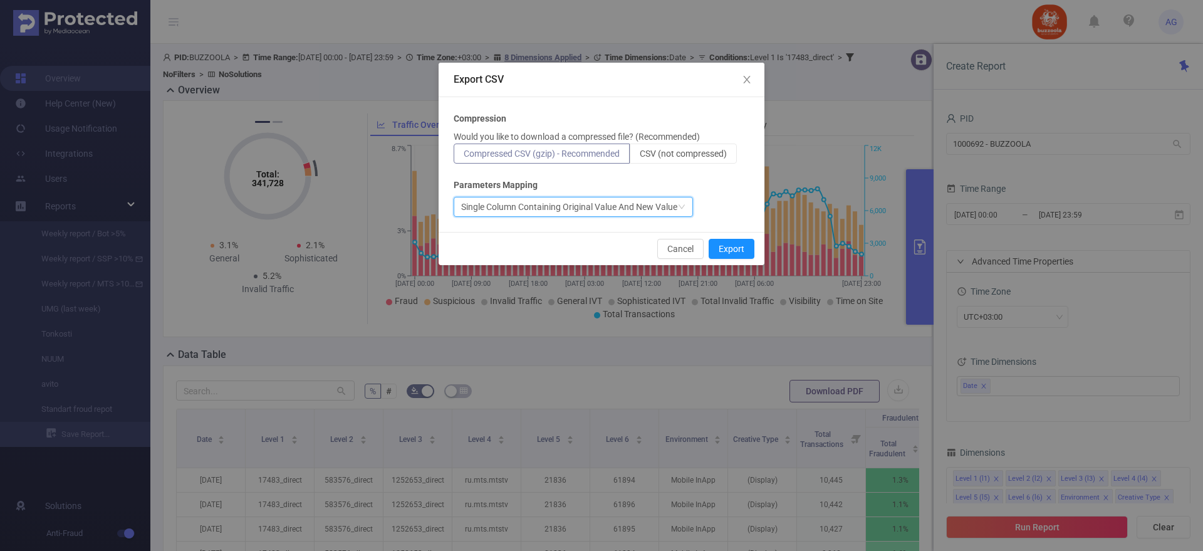
click at [637, 210] on div "Single Column Containing Original Value And New Value" at bounding box center [569, 206] width 216 height 19
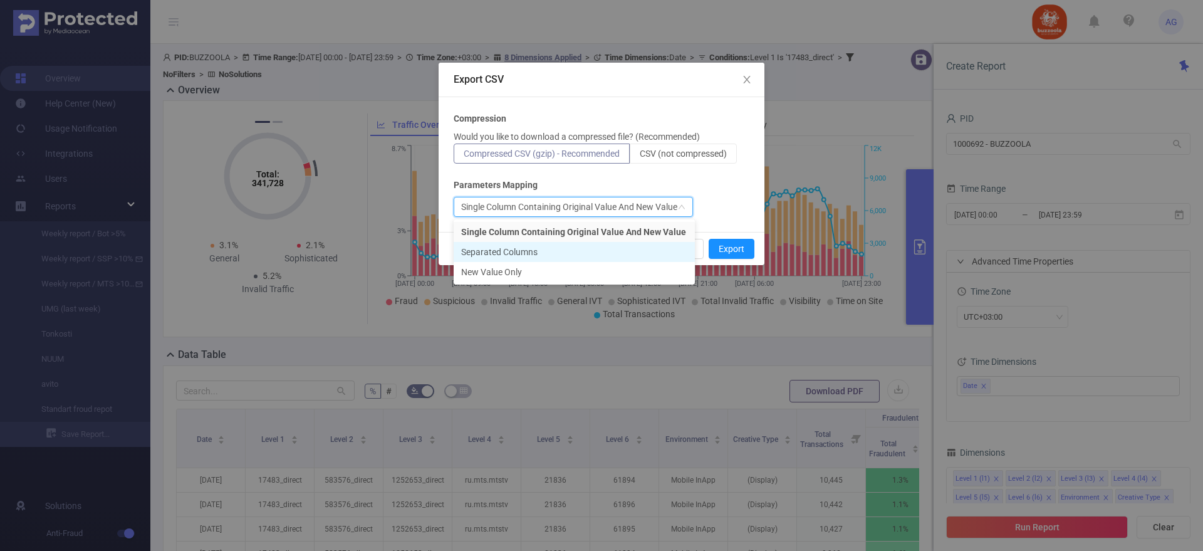
click at [529, 251] on li "Separated Columns" at bounding box center [574, 252] width 241 height 20
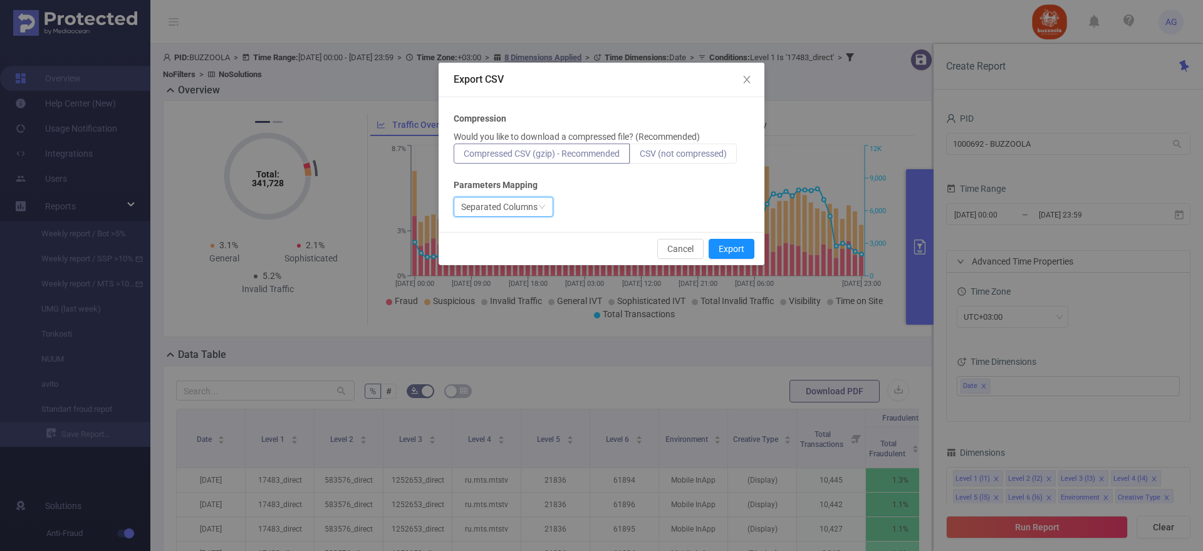
click at [643, 153] on span "CSV (not compressed)" at bounding box center [683, 153] width 87 height 10
click at [640, 157] on input "CSV (not compressed)" at bounding box center [640, 157] width 0 height 0
click at [528, 205] on div "Separated Columns" at bounding box center [499, 206] width 76 height 19
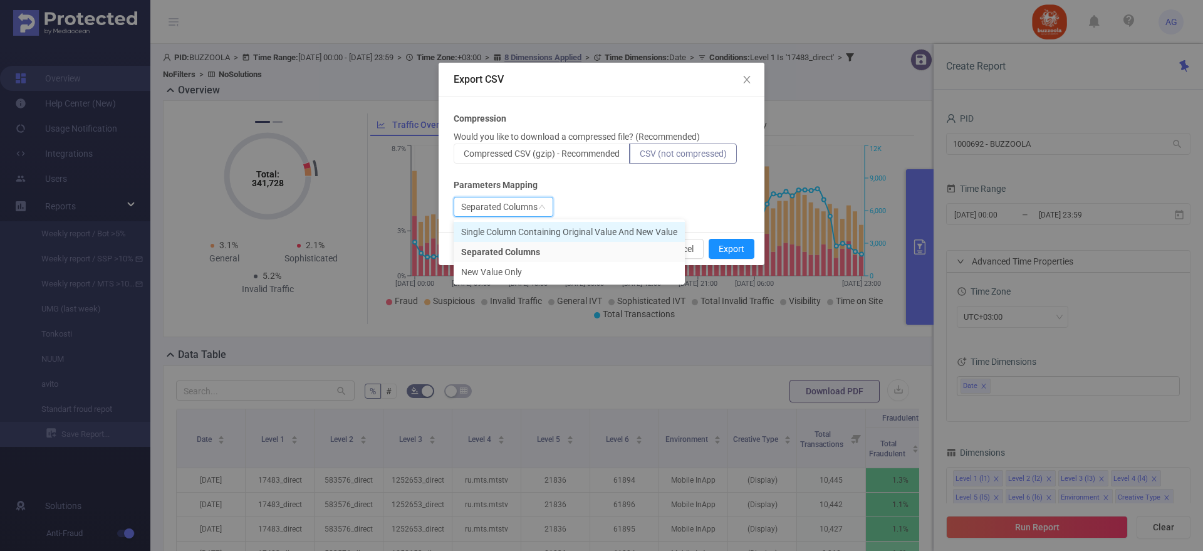
click at [506, 229] on li "Single Column Containing Original Value And New Value" at bounding box center [569, 232] width 231 height 20
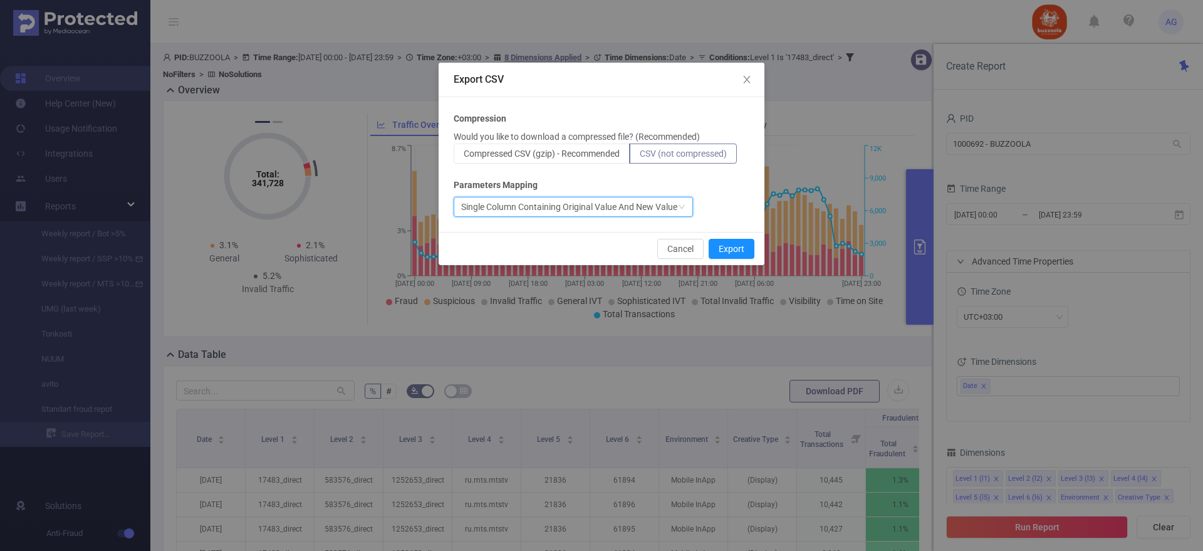
click at [570, 211] on div "Single Column Containing Original Value And New Value" at bounding box center [569, 206] width 216 height 19
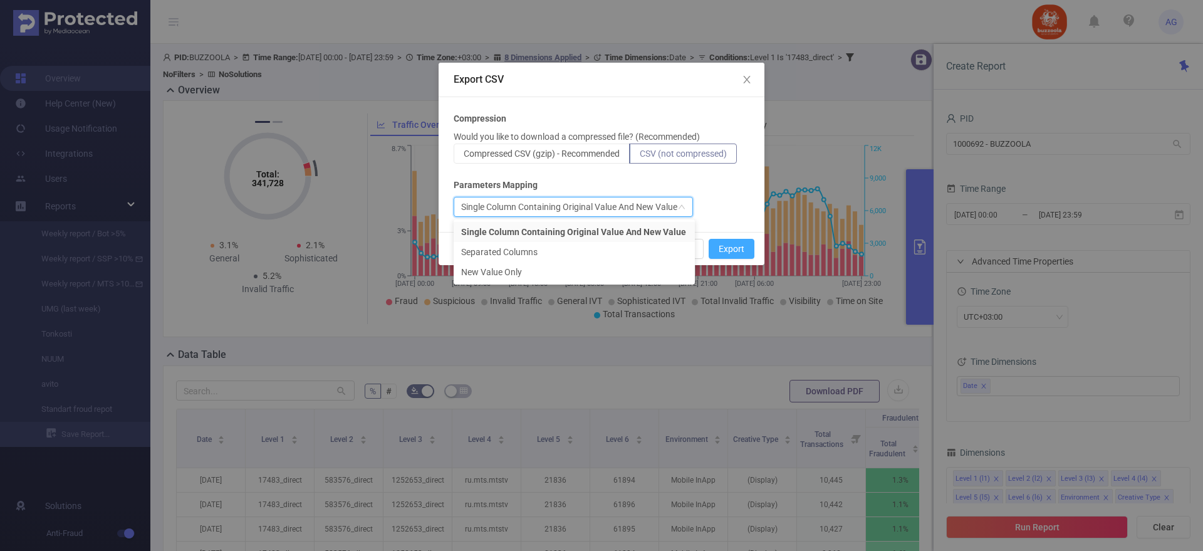
click at [727, 253] on button "Export" at bounding box center [732, 249] width 46 height 20
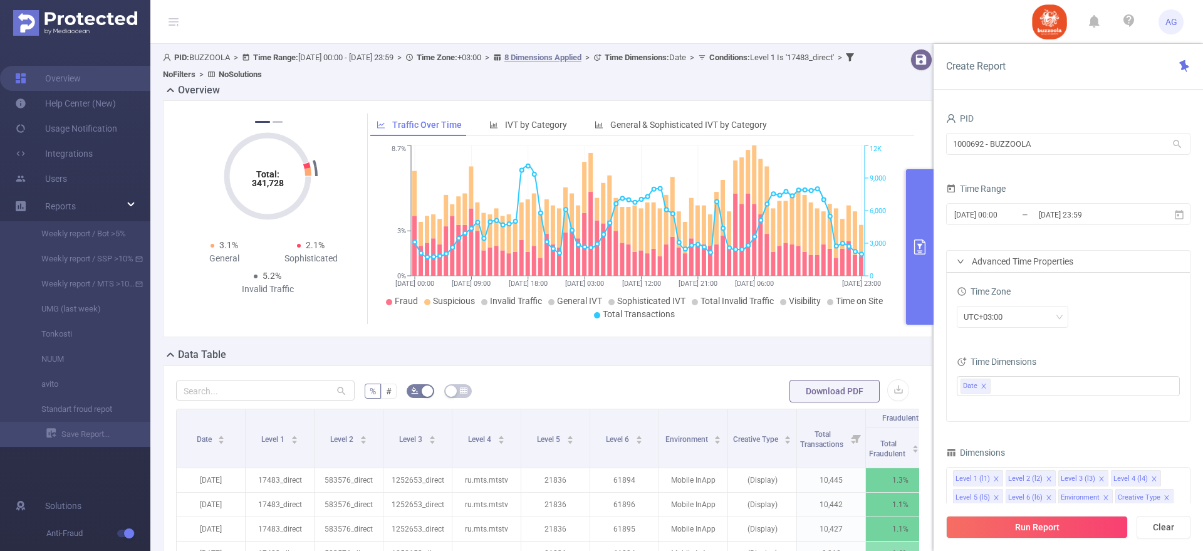
click at [1016, 262] on div "Advanced Time Properties" at bounding box center [1068, 261] width 243 height 21
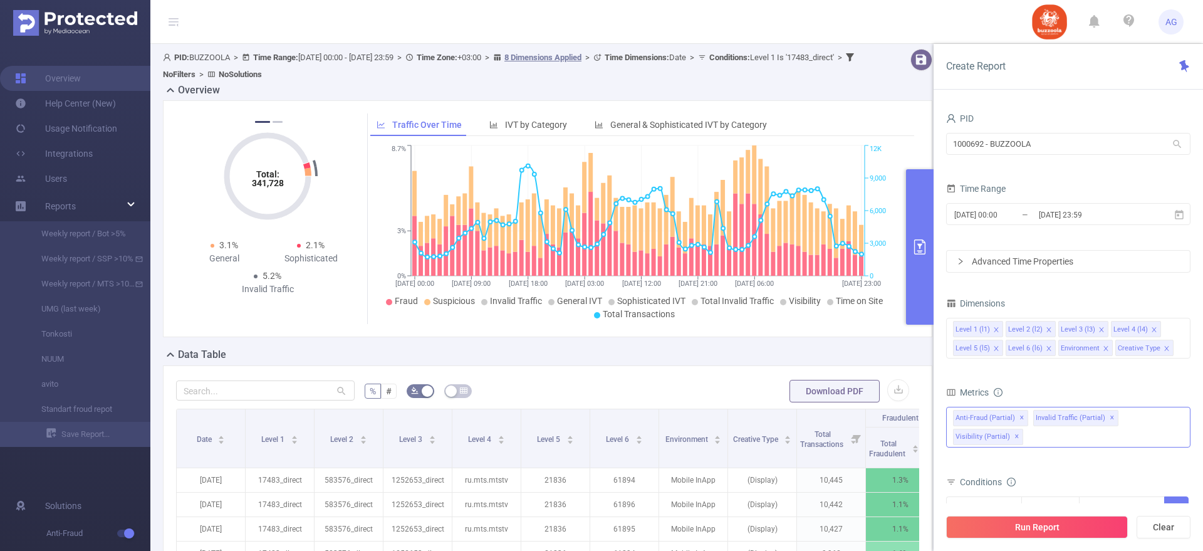
click at [963, 424] on span "Anti-Fraud (partial) ✕" at bounding box center [990, 418] width 75 height 16
click at [954, 425] on icon "icon: caret-down" at bounding box center [954, 423] width 6 height 6
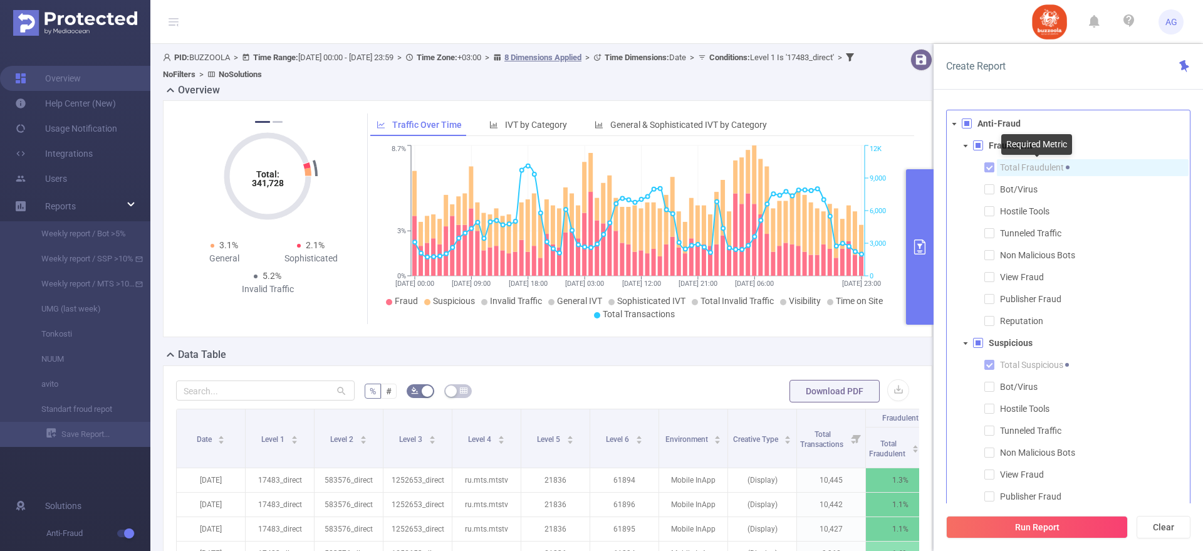
click at [1006, 166] on span "Total Fraudulent" at bounding box center [1037, 167] width 75 height 10
click at [963, 147] on icon "icon: caret-down" at bounding box center [965, 146] width 6 height 6
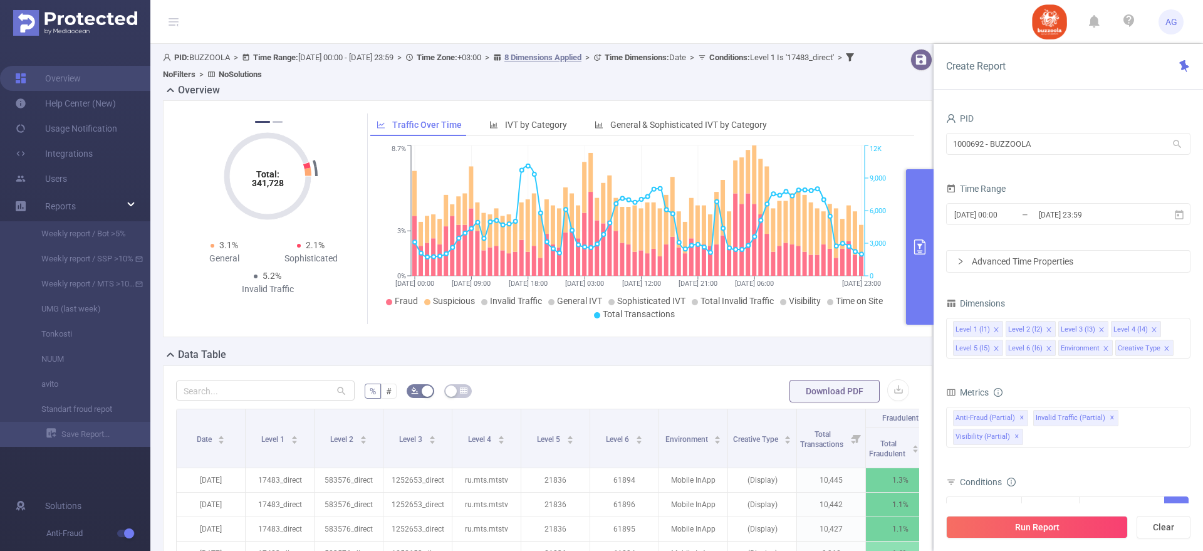
click at [1129, 81] on div "Create Report" at bounding box center [1068, 67] width 269 height 46
click at [1180, 349] on div "Level 1 (l1) Level 2 (l2) Level 3 (l3) Level 4 (l4) Level 5 (l5) Level 6 (l6) E…" at bounding box center [1068, 338] width 244 height 41
click at [1177, 347] on input at bounding box center [1179, 348] width 6 height 16
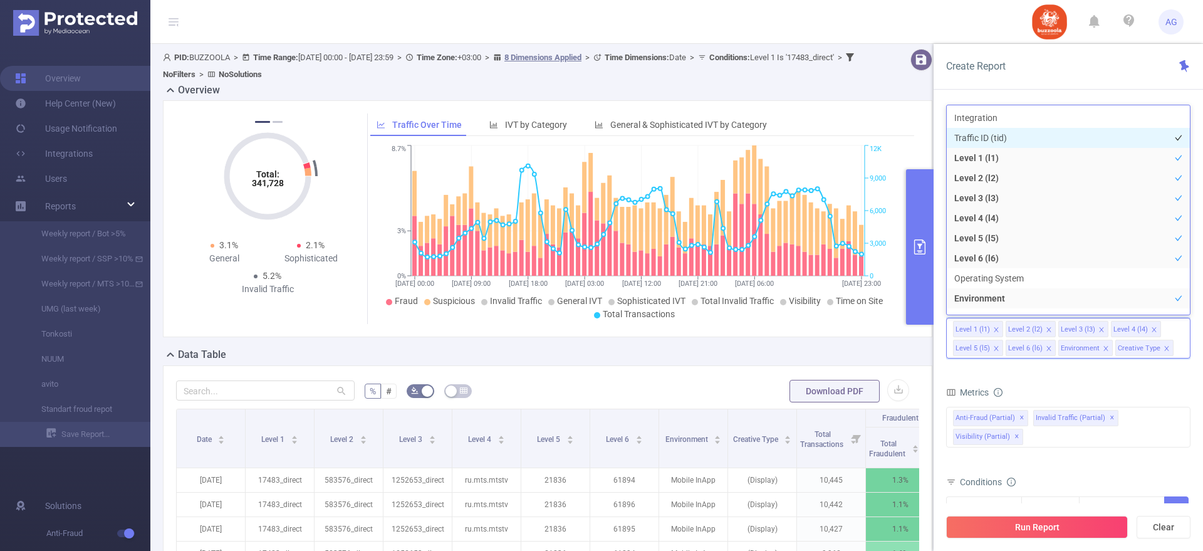
click at [985, 133] on li "Traffic ID (tid)" at bounding box center [1068, 138] width 243 height 20
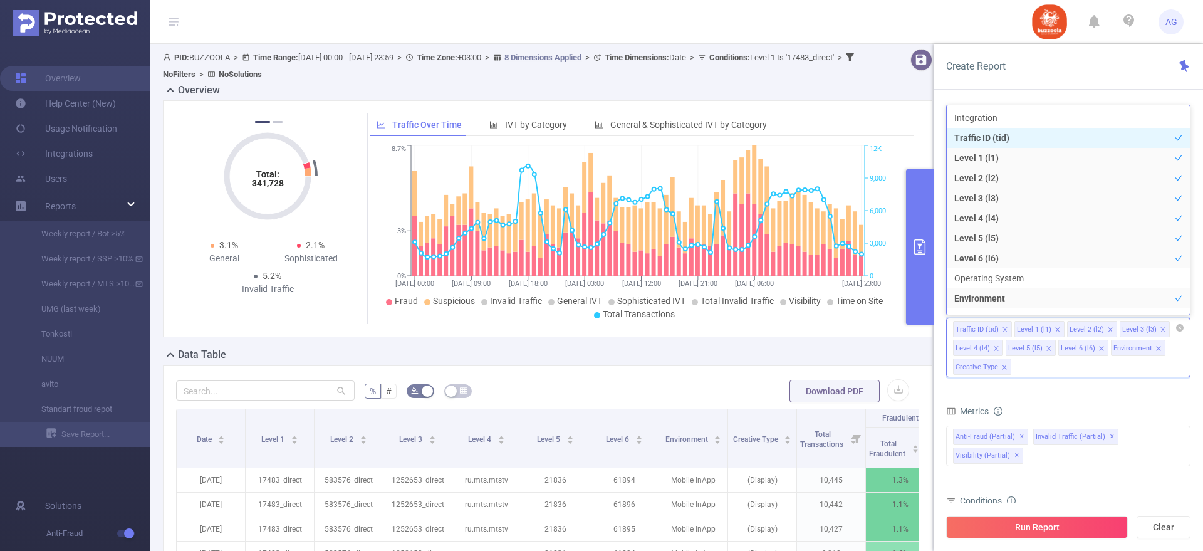
scroll to position [14, 0]
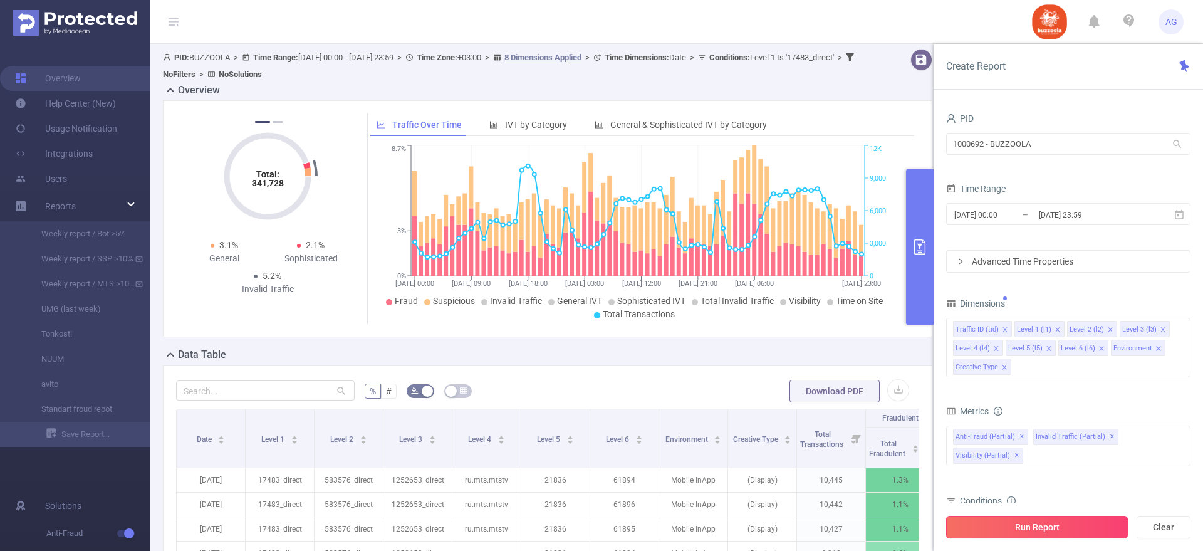
click at [1057, 532] on button "Run Report" at bounding box center [1037, 527] width 182 height 23
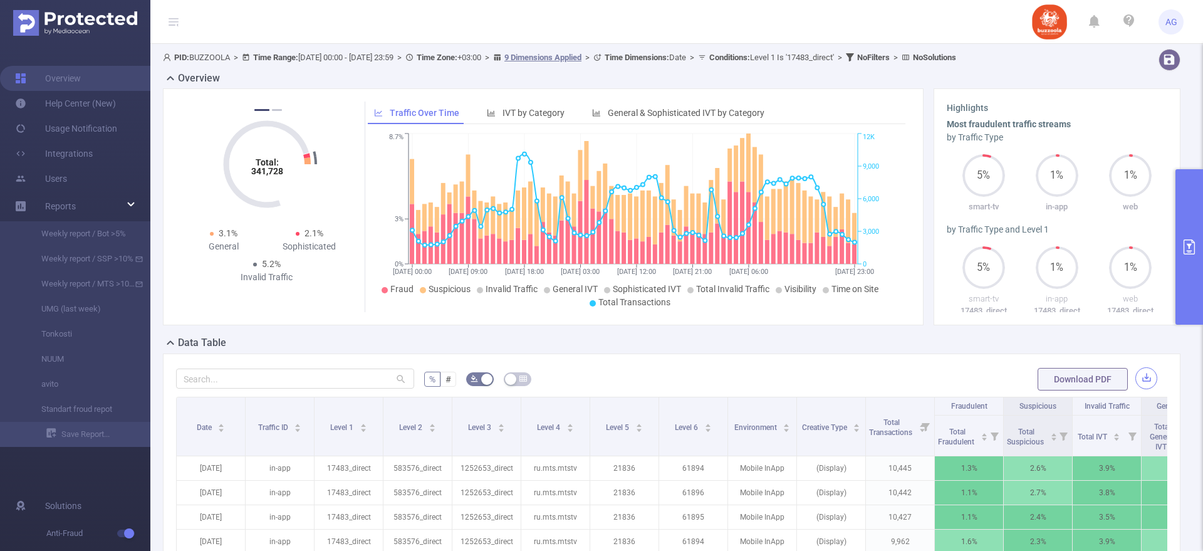
click at [1135, 375] on button "button" at bounding box center [1146, 378] width 22 height 22
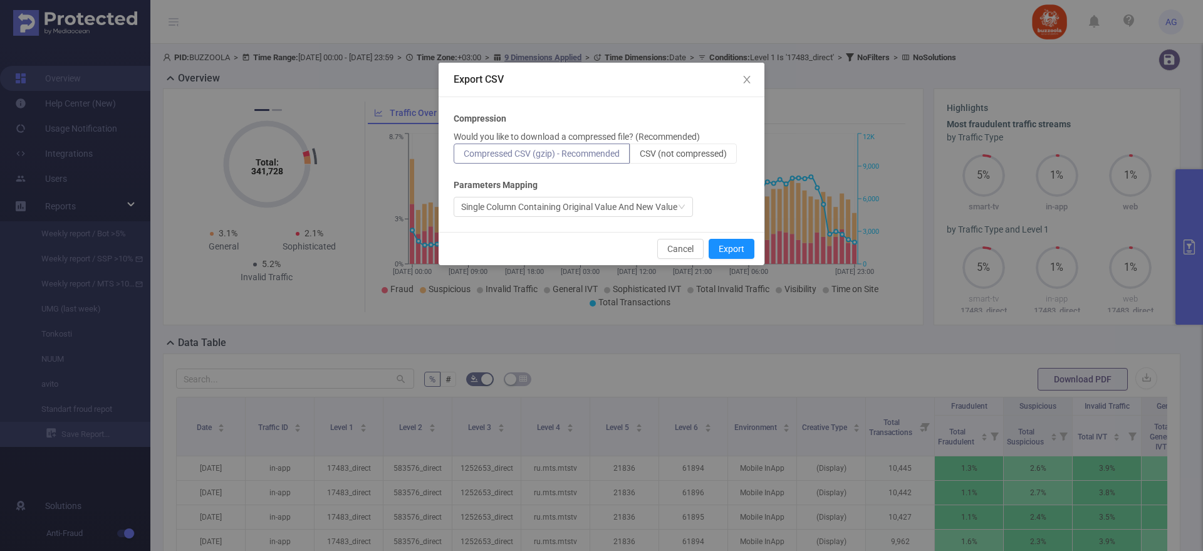
click at [688, 165] on div "Compression Would you like to download a compressed file? (Recommended) Compres…" at bounding box center [602, 164] width 296 height 105
click at [681, 152] on span "CSV (not compressed)" at bounding box center [683, 153] width 87 height 10
click at [640, 157] on input "CSV (not compressed)" at bounding box center [640, 157] width 0 height 0
click at [732, 247] on button "Export" at bounding box center [732, 249] width 46 height 20
